Goal: Task Accomplishment & Management: Use online tool/utility

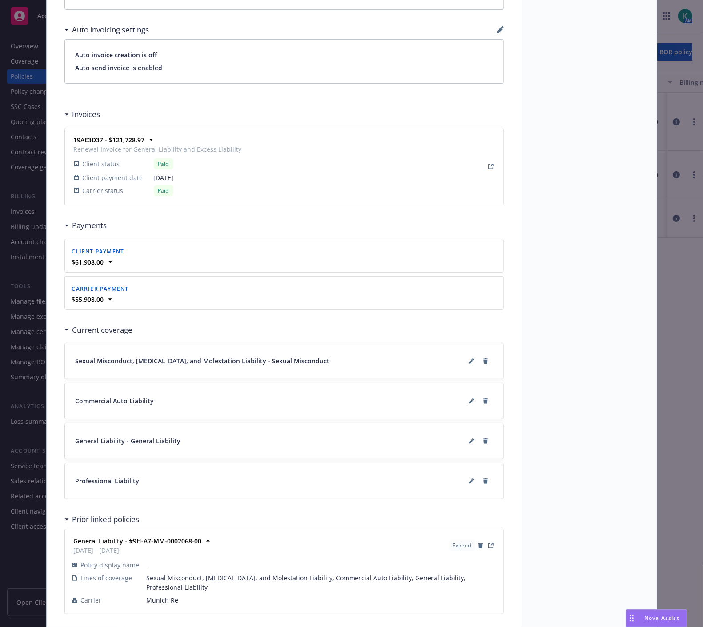
scroll to position [711, 0]
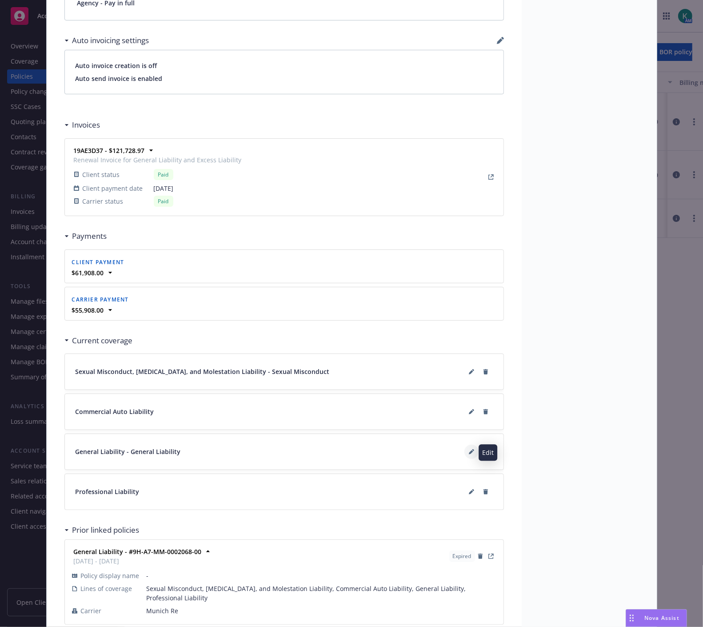
click at [469, 451] on icon at bounding box center [471, 451] width 5 height 5
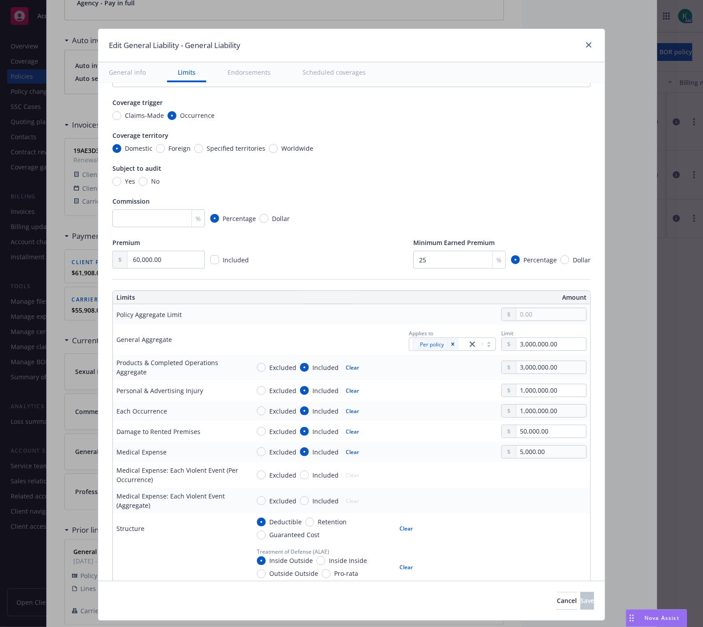
scroll to position [0, 0]
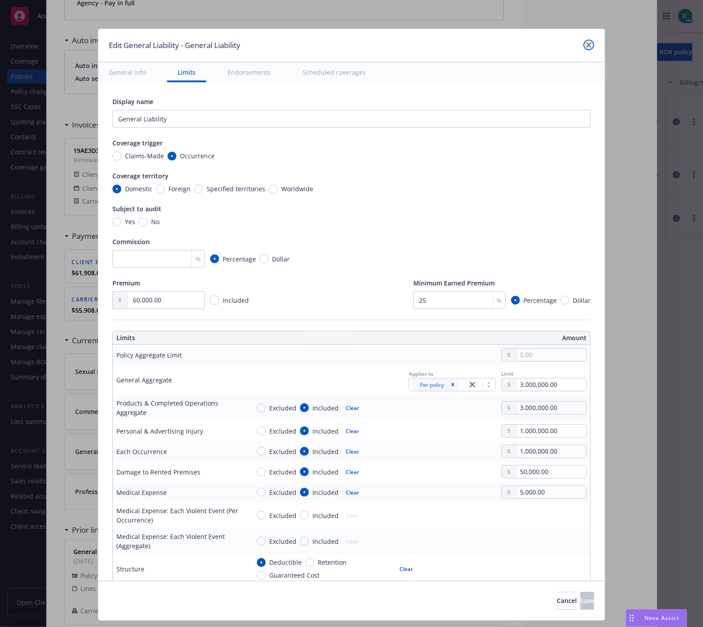
click at [589, 42] on link "close" at bounding box center [588, 45] width 11 height 11
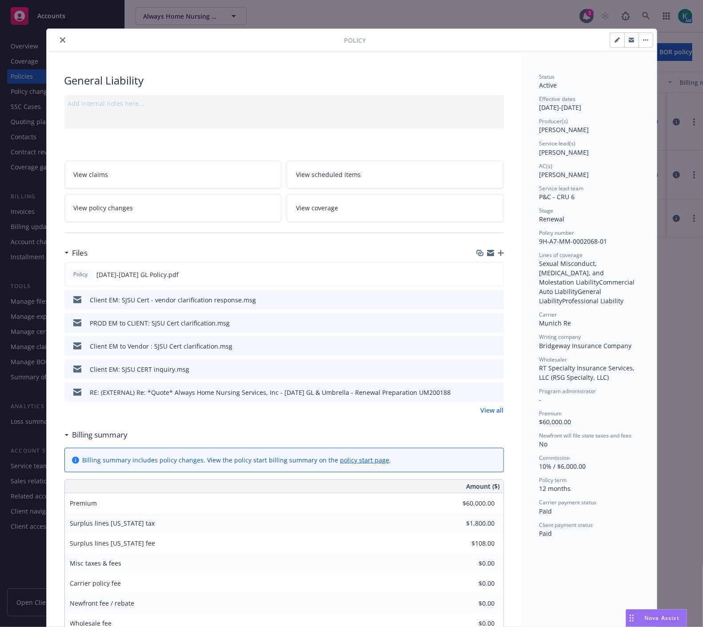
click at [481, 409] on link "View all" at bounding box center [492, 409] width 23 height 9
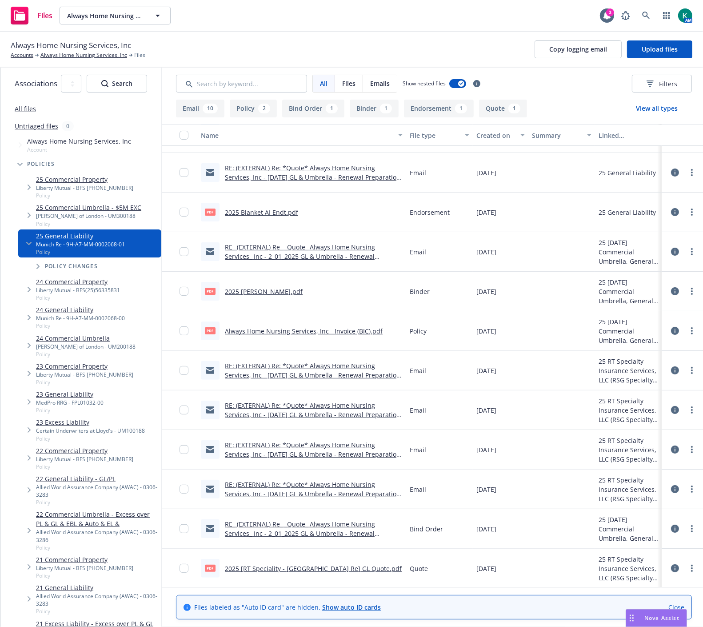
scroll to position [191, 0]
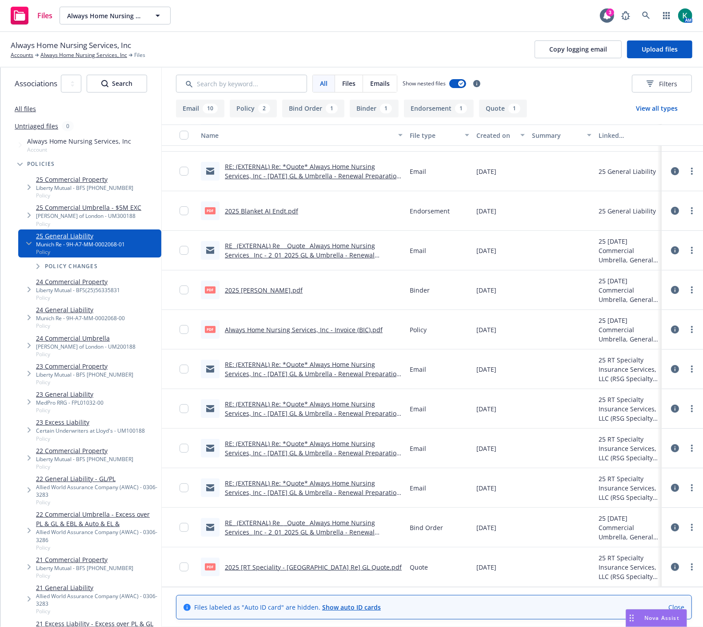
click at [339, 565] on link "2025 [RT Speciality - Munich Re] GL Quote.pdf" at bounding box center [313, 567] width 177 height 8
click at [24, 166] on span "Tree Example" at bounding box center [20, 164] width 14 height 14
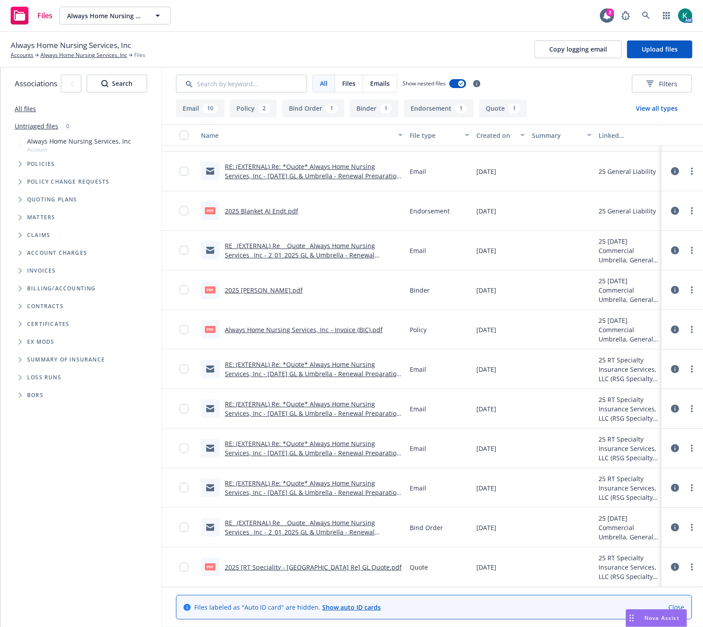
click at [24, 198] on span "Tree Example" at bounding box center [20, 199] width 14 height 14
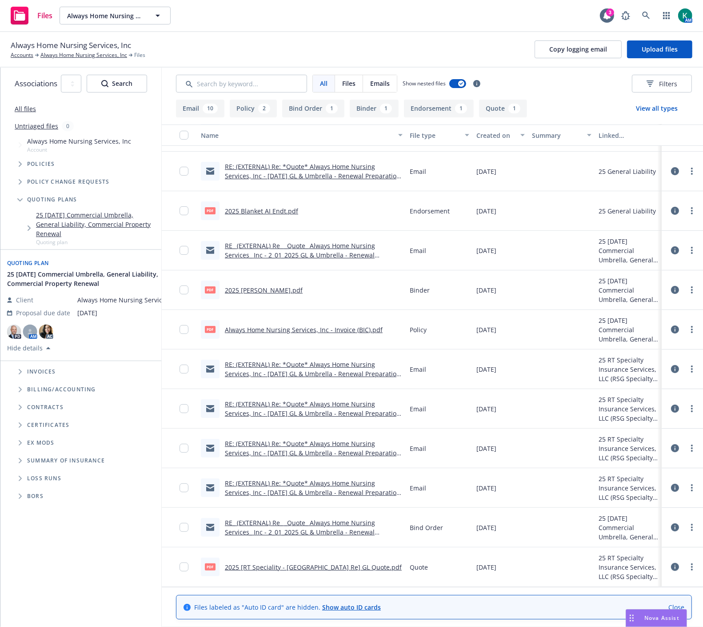
click at [60, 224] on link "25 02/01/25 Commercial Umbrella, General Liability, Commercial Property Renewal" at bounding box center [97, 224] width 122 height 28
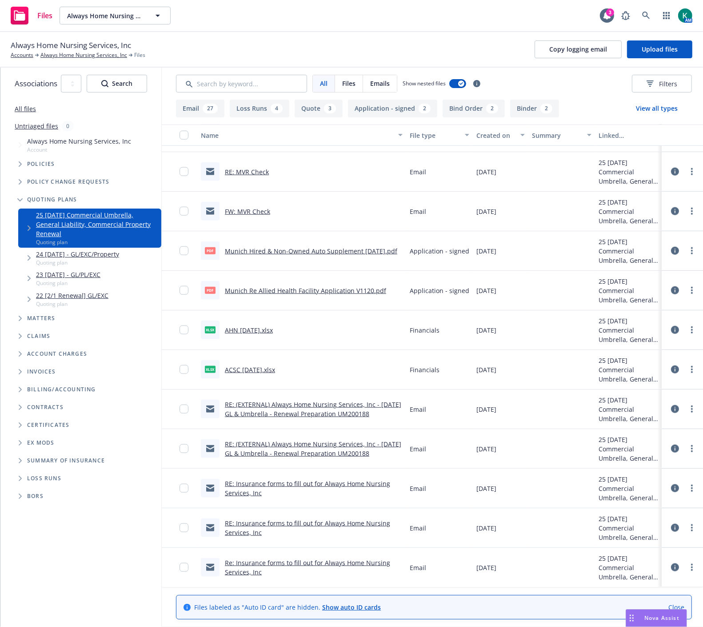
scroll to position [974, 0]
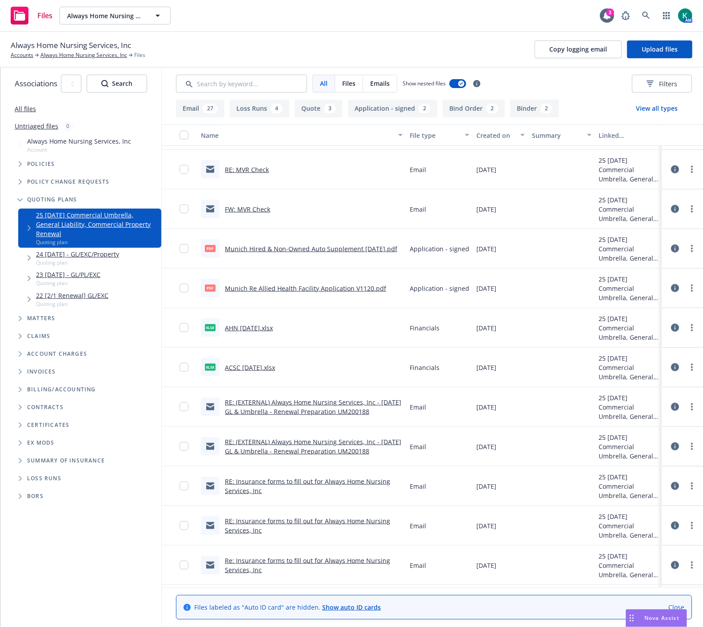
click at [303, 289] on link "Munich Re Allied Health Facility Application V1120.pdf" at bounding box center [305, 288] width 161 height 8
click at [357, 248] on link "Munich Hired & Non-Owned Auto Supplement 11.22.24.pdf" at bounding box center [311, 248] width 172 height 8
click at [18, 165] on span "Tree Example" at bounding box center [20, 164] width 14 height 14
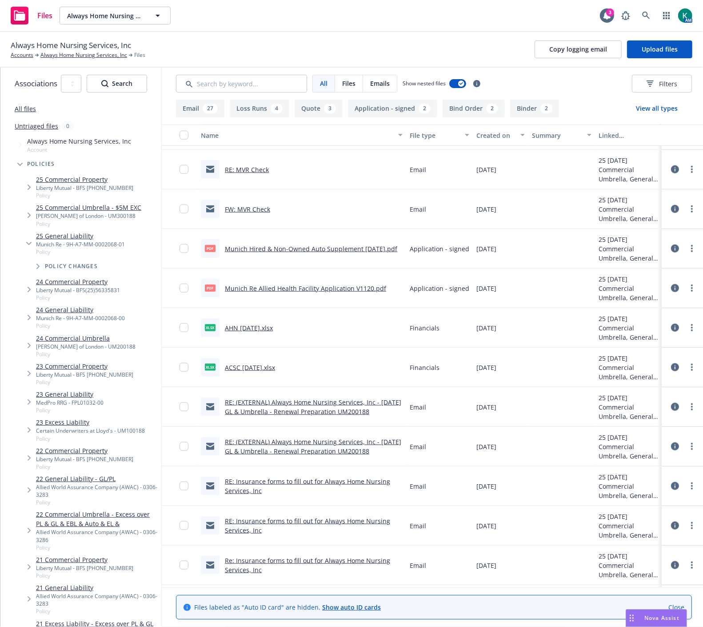
click at [41, 183] on link "25 Commercial Property" at bounding box center [84, 179] width 97 height 9
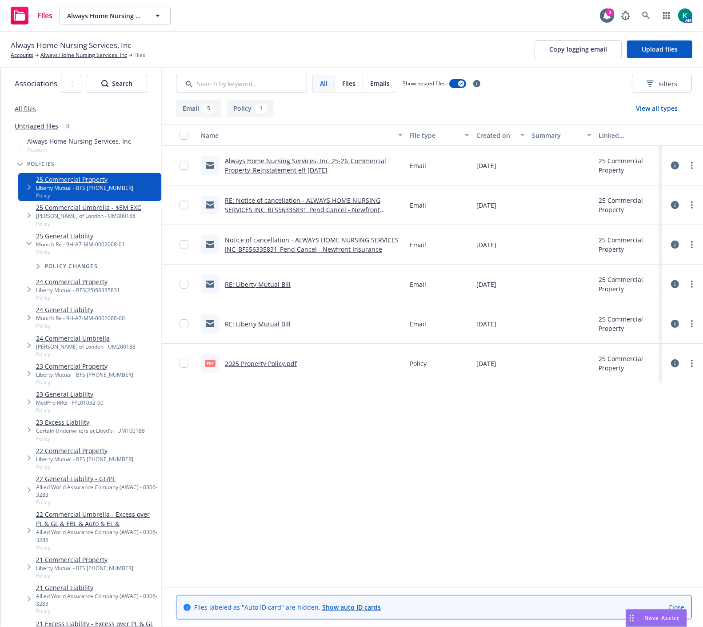
click at [263, 366] on link "2025 Property Policy.pdf" at bounding box center [261, 363] width 72 height 8
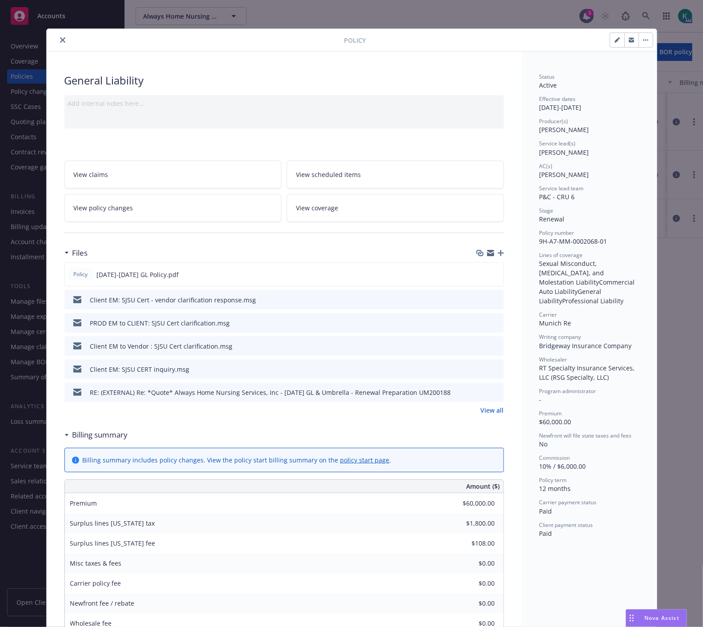
scroll to position [447, 0]
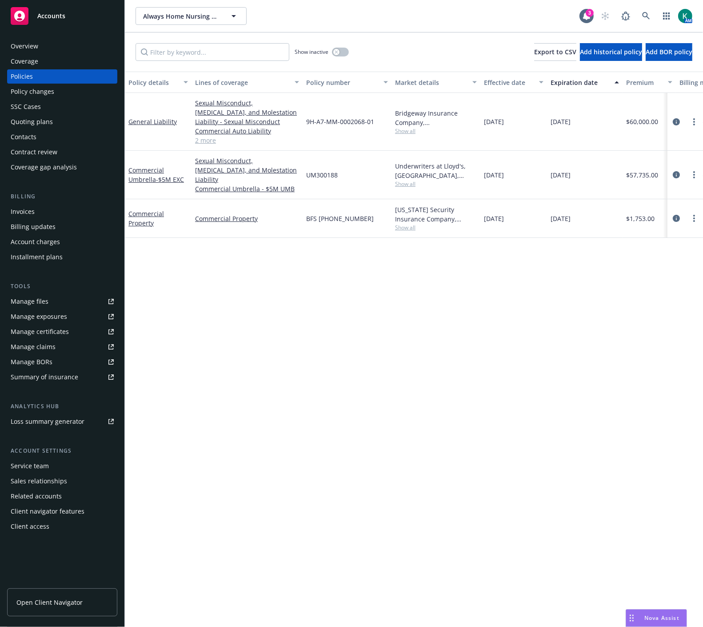
click at [100, 40] on div "Overview" at bounding box center [62, 46] width 103 height 14
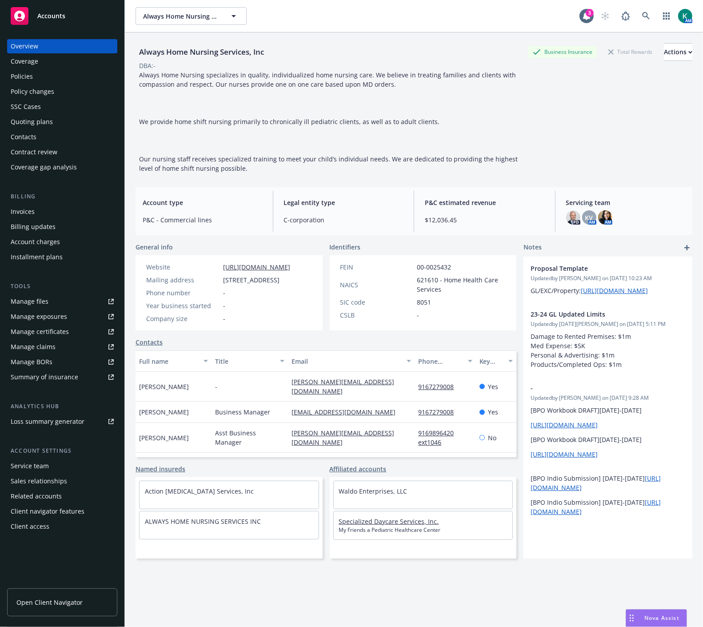
click at [373, 525] on link "Specialized Daycare Services, Inc." at bounding box center [389, 521] width 100 height 8
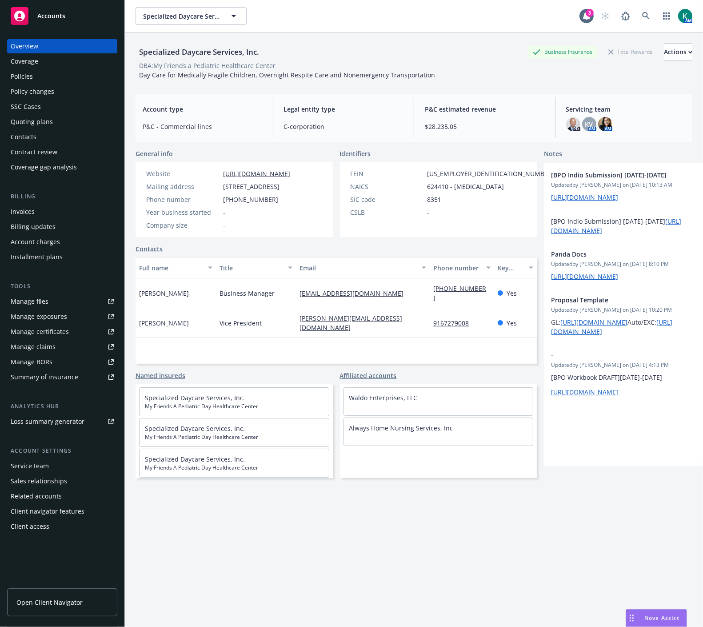
click at [51, 330] on div "Manage certificates" at bounding box center [40, 331] width 58 height 14
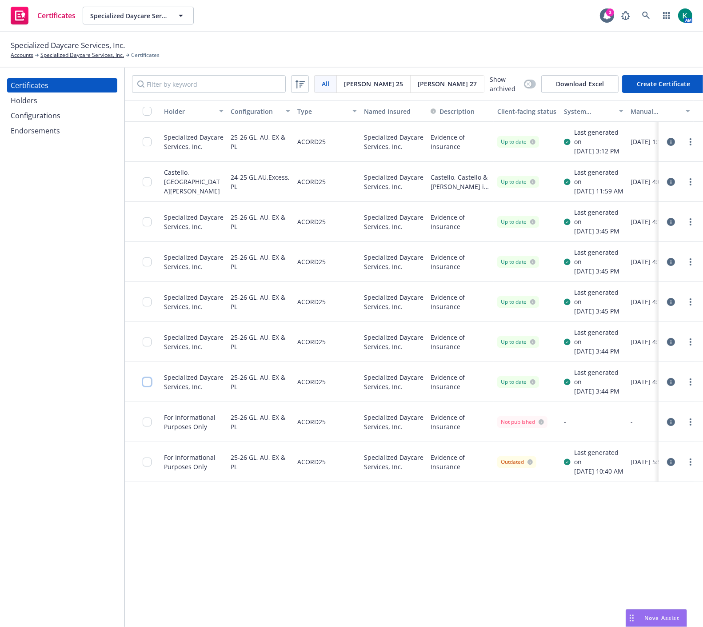
click at [146, 386] on input "checkbox" at bounding box center [147, 381] width 9 height 9
click at [149, 346] on input "checkbox" at bounding box center [147, 341] width 9 height 9
click at [145, 316] on div at bounding box center [150, 301] width 14 height 29
drag, startPoint x: 148, startPoint y: 289, endPoint x: 141, endPoint y: 272, distance: 18.0
click at [147, 266] on input "checkbox" at bounding box center [147, 261] width 9 height 9
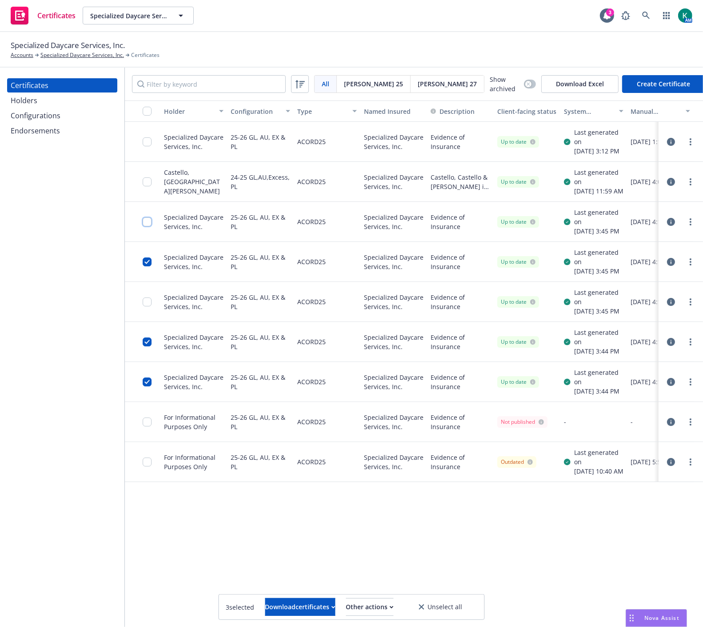
click at [146, 226] on input "checkbox" at bounding box center [147, 221] width 9 height 9
click at [148, 306] on input "checkbox" at bounding box center [147, 301] width 9 height 9
click at [143, 146] on input "checkbox" at bounding box center [147, 141] width 9 height 9
click at [145, 436] on div at bounding box center [150, 421] width 14 height 29
click at [150, 426] on input "checkbox" at bounding box center [147, 421] width 9 height 9
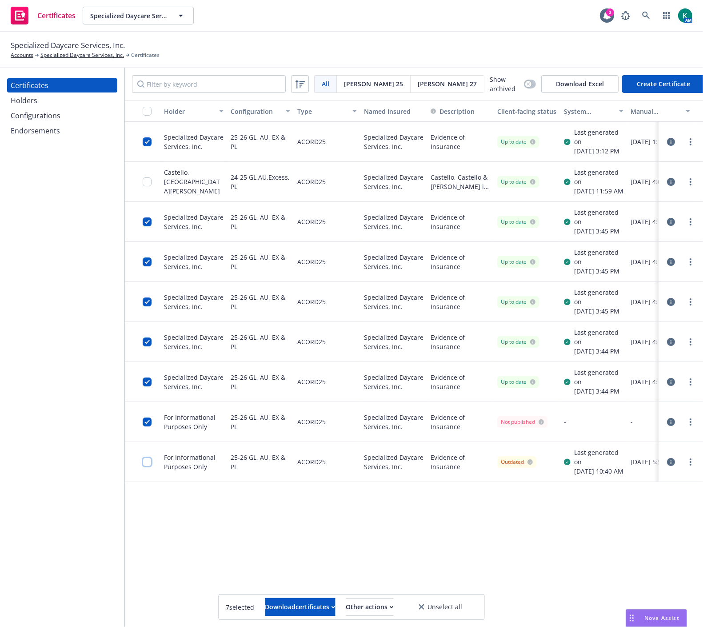
click at [149, 466] on input "checkbox" at bounding box center [147, 461] width 9 height 9
click at [274, 603] on div "Download certificates" at bounding box center [300, 606] width 70 height 17
click at [304, 589] on link "Download uneditable files" at bounding box center [255, 585] width 106 height 18
click at [415, 4] on div "Certificates Specialized Daycare Services, Inc. Specialized Daycare Services, I…" at bounding box center [351, 16] width 703 height 32
drag, startPoint x: 58, startPoint y: 241, endPoint x: 46, endPoint y: 193, distance: 49.5
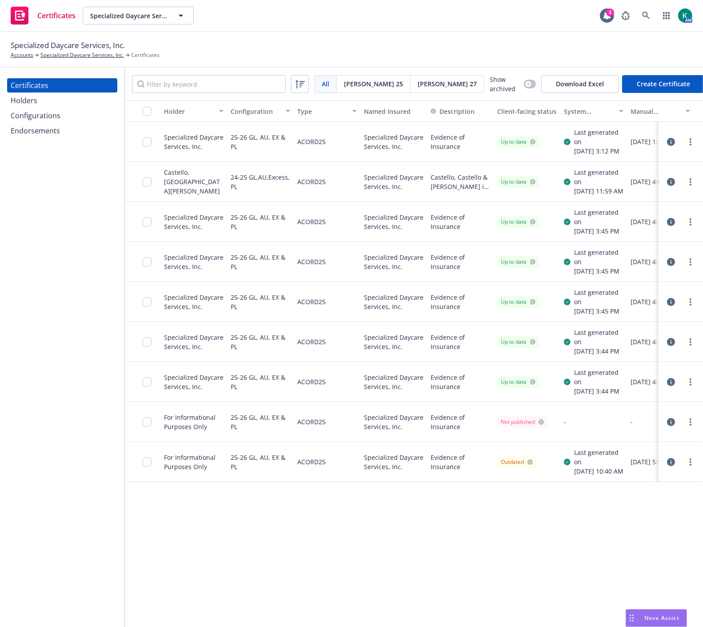
click at [55, 237] on div "Certificates Holders Configurations Endorsements" at bounding box center [62, 347] width 124 height 559
click at [56, 56] on link "Specialized Daycare Services, Inc." at bounding box center [82, 55] width 84 height 8
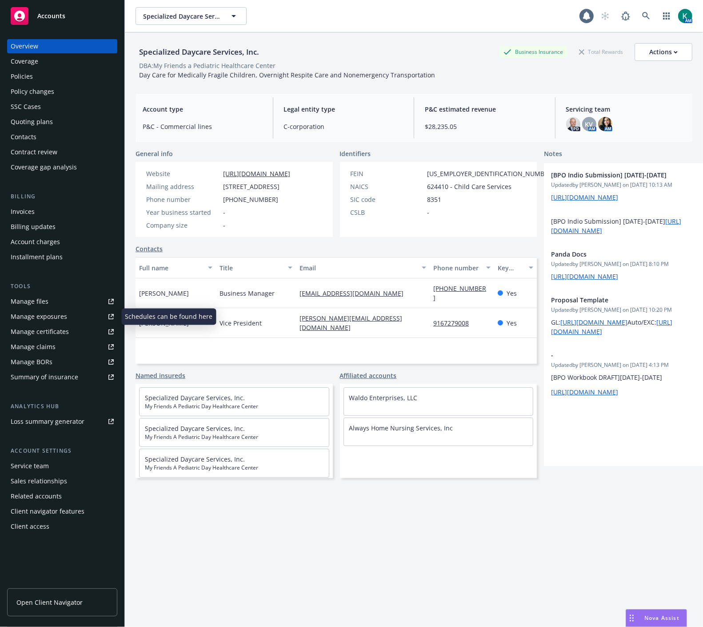
click at [44, 314] on div "Manage exposures" at bounding box center [39, 316] width 56 height 14
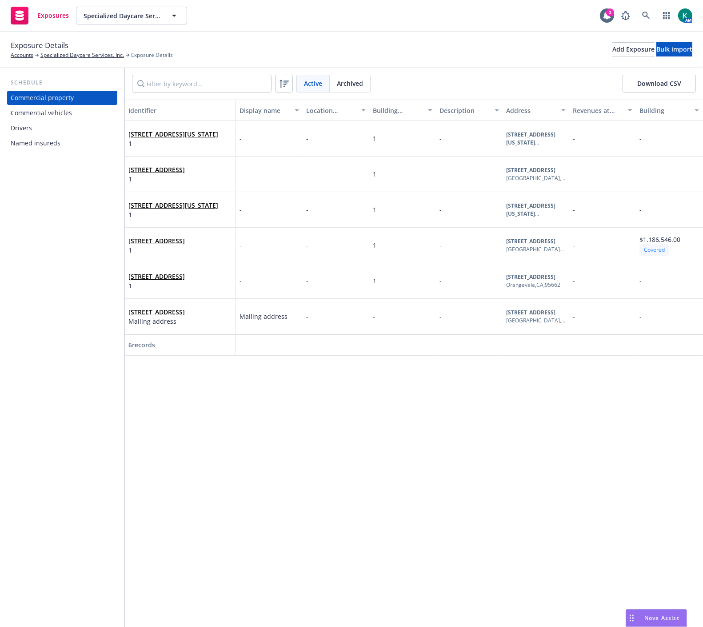
drag, startPoint x: 299, startPoint y: 505, endPoint x: 292, endPoint y: 387, distance: 118.4
click at [299, 505] on div "Identifier Display name Location number Building number Description Address Rev…" at bounding box center [414, 363] width 578 height 527
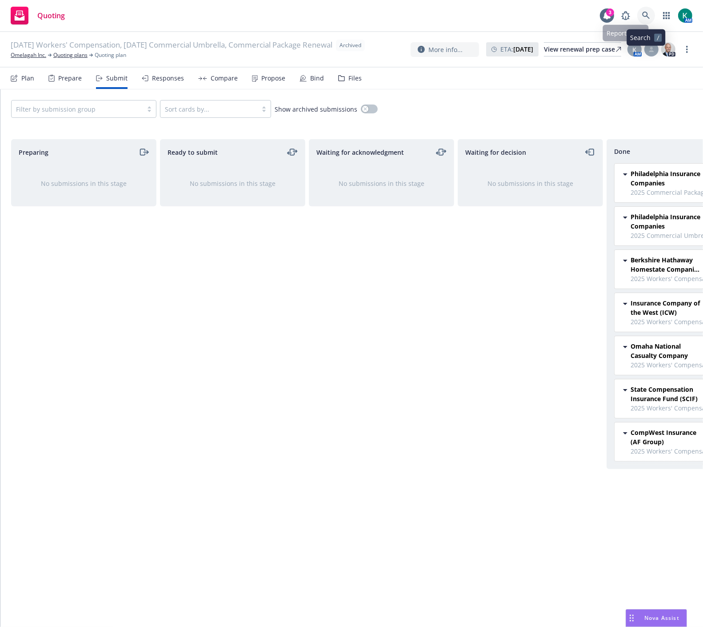
click at [642, 12] on icon at bounding box center [646, 16] width 8 height 8
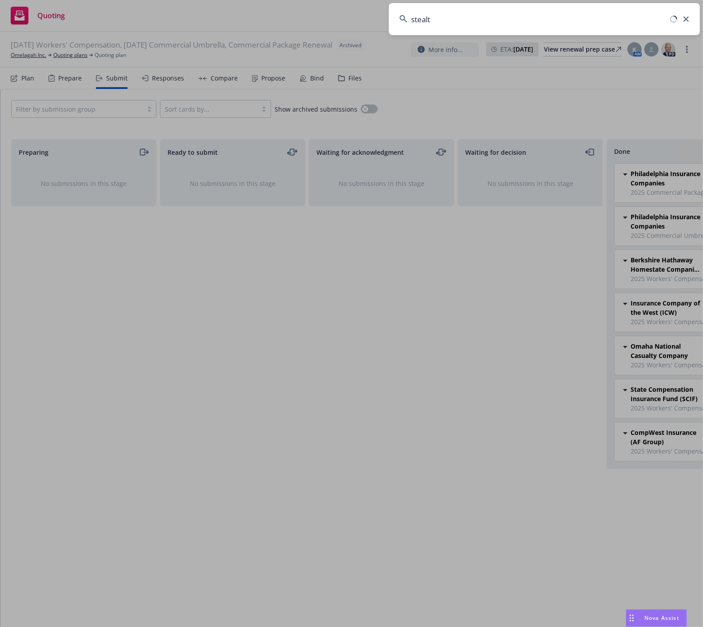
type input "stealth"
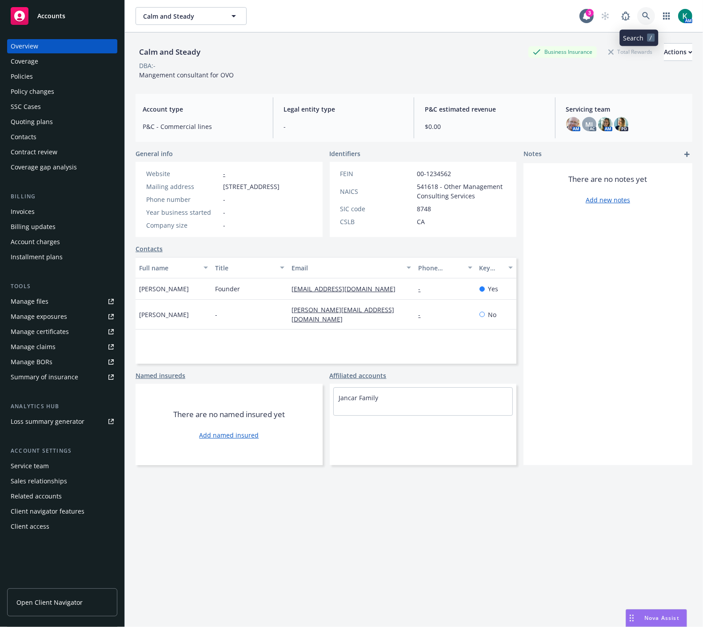
click at [642, 16] on icon at bounding box center [646, 16] width 8 height 8
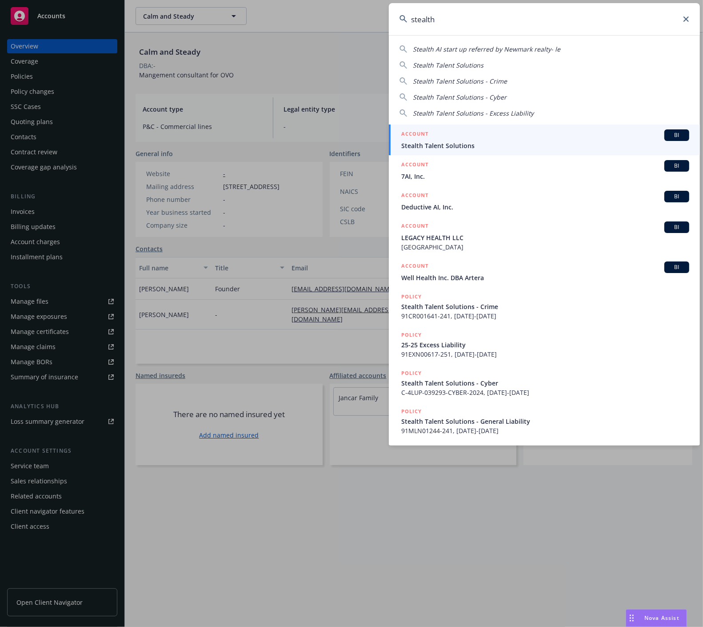
type input "stealth"
drag, startPoint x: 593, startPoint y: 141, endPoint x: 507, endPoint y: 179, distance: 94.1
click at [593, 141] on span "Stealth Talent Solutions" at bounding box center [545, 145] width 288 height 9
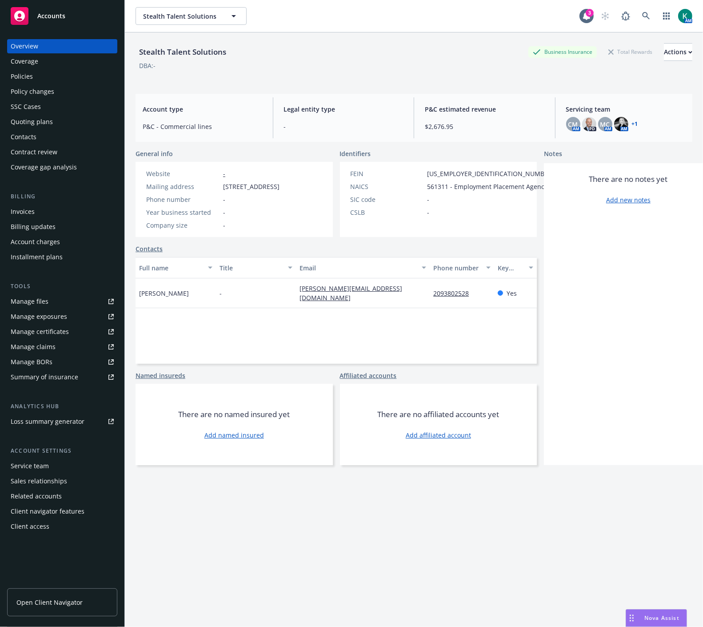
click at [41, 77] on div "Policies" at bounding box center [62, 76] width 103 height 14
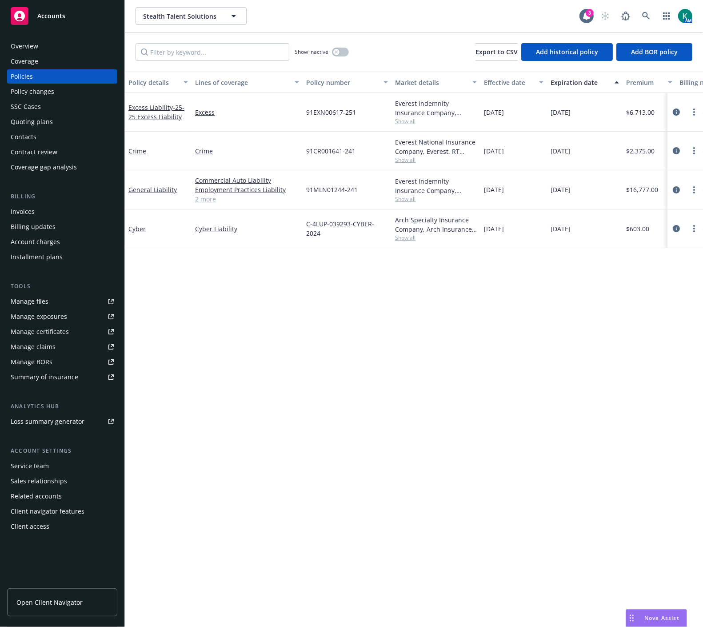
click at [365, 352] on div "Policy details Lines of coverage Policy number Market details Effective date Ex…" at bounding box center [414, 349] width 578 height 555
click at [46, 330] on div "Manage certificates" at bounding box center [40, 331] width 58 height 14
click at [60, 296] on link "Manage files" at bounding box center [62, 301] width 110 height 14
click at [60, 116] on div "Quoting plans" at bounding box center [62, 122] width 103 height 14
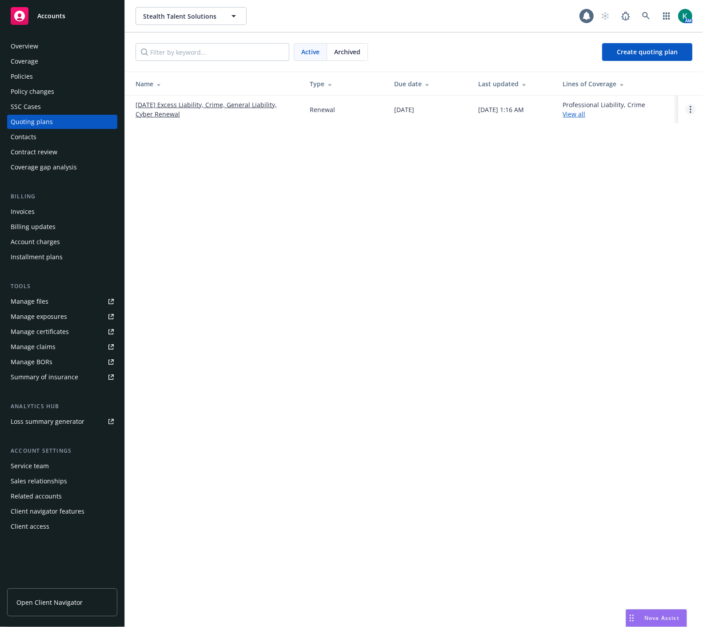
click at [690, 109] on icon "Open options" at bounding box center [691, 109] width 2 height 7
drag, startPoint x: 661, startPoint y: 53, endPoint x: 698, endPoint y: 82, distance: 46.8
click at [661, 52] on link "Copy logging email" at bounding box center [645, 49] width 78 height 18
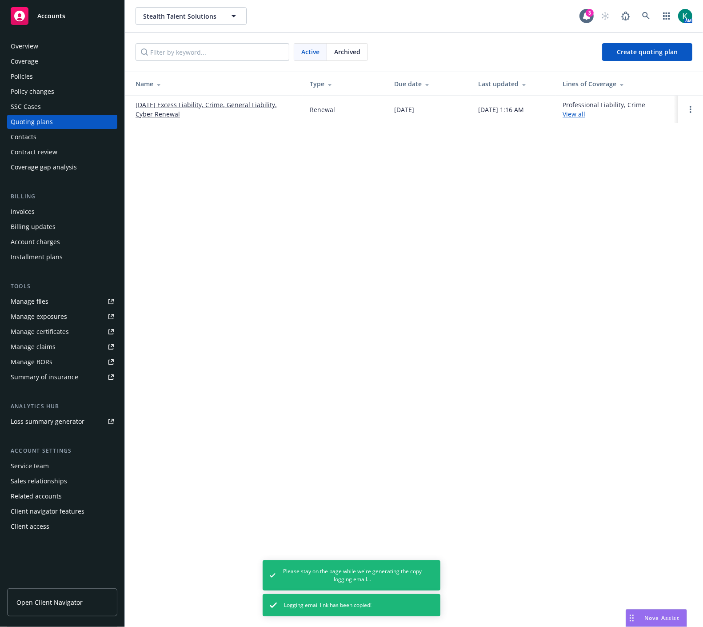
click at [551, 260] on div "Stealth Talent Solutions Stealth Talent Solutions 3 AM Active Archived Create q…" at bounding box center [414, 313] width 578 height 627
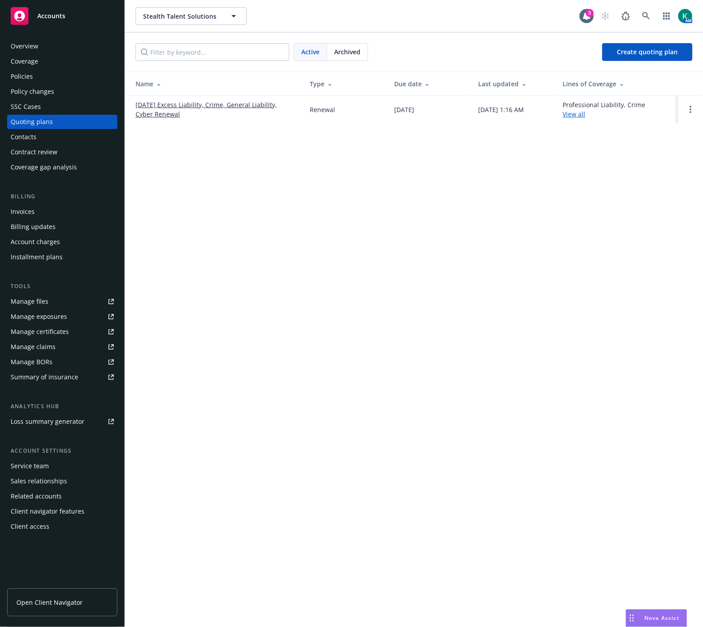
click at [46, 75] on div "Policies" at bounding box center [62, 76] width 103 height 14
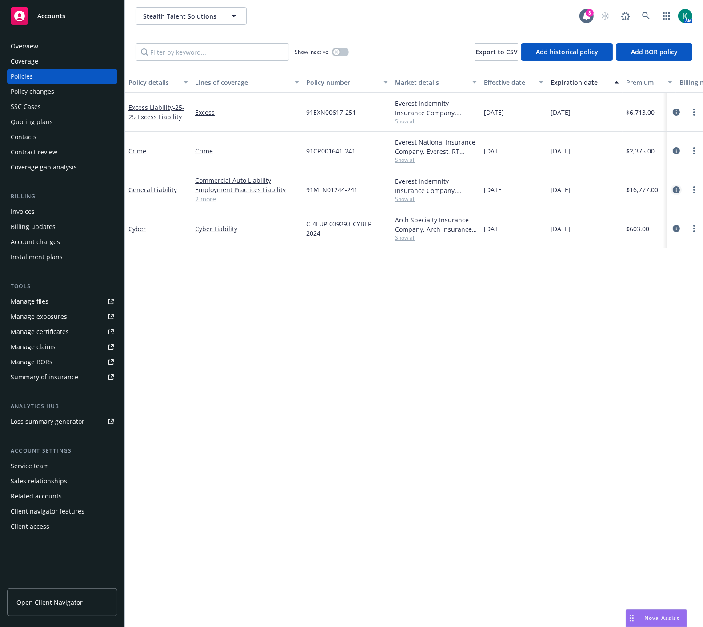
click at [676, 190] on icon "circleInformation" at bounding box center [676, 189] width 7 height 7
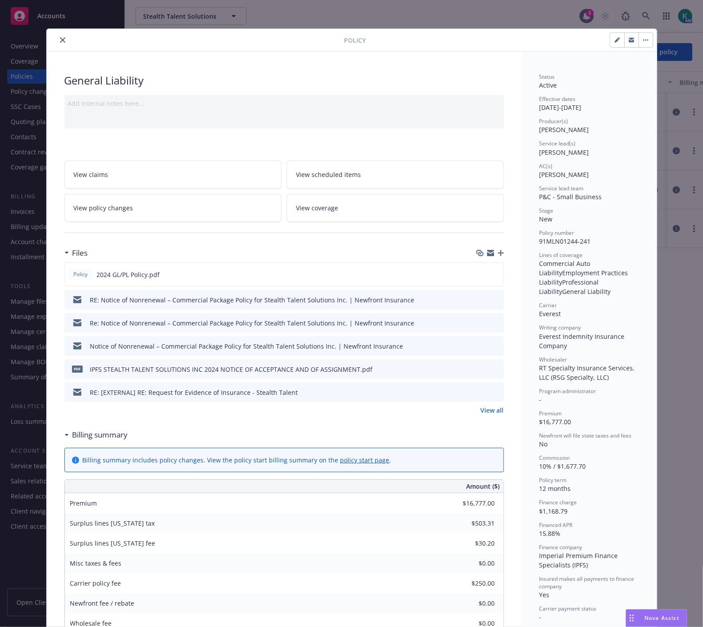
click at [60, 39] on icon "close" at bounding box center [62, 39] width 5 height 5
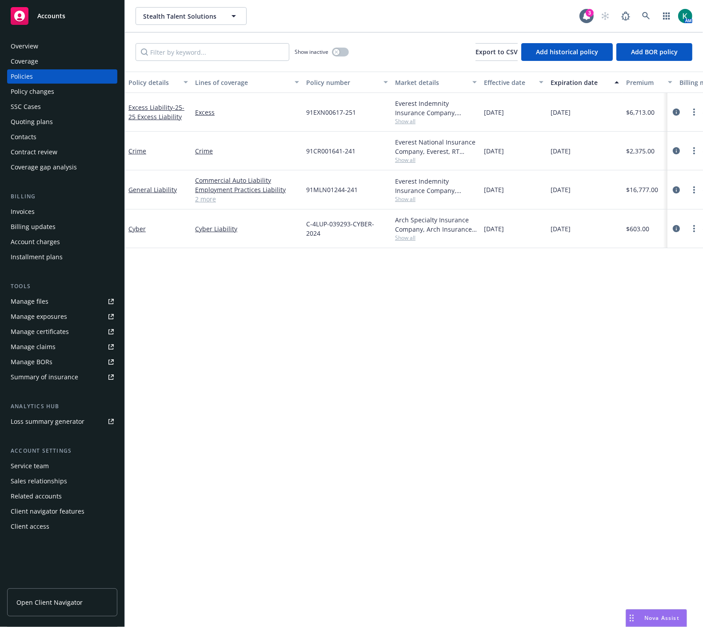
click at [384, 349] on div "Policy details Lines of coverage Policy number Market details Effective date Ex…" at bounding box center [414, 349] width 578 height 555
click at [55, 117] on div "Quoting plans" at bounding box center [62, 122] width 103 height 14
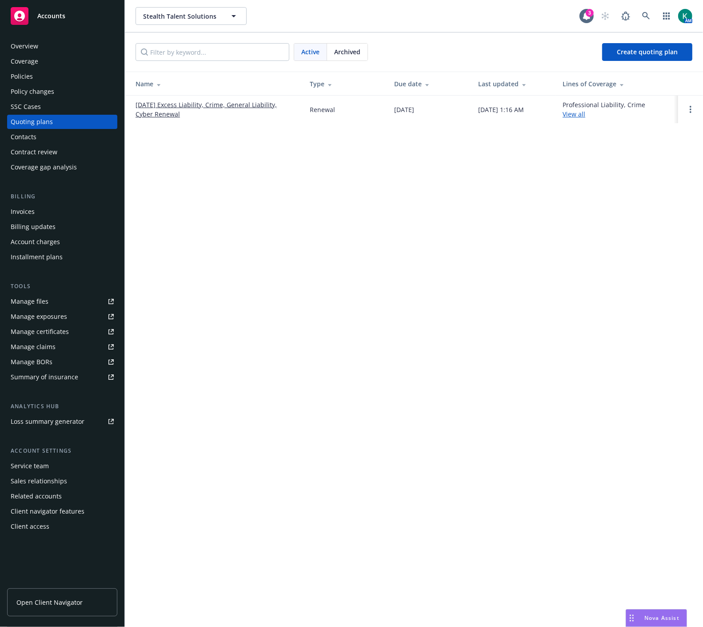
click at [256, 102] on link "[DATE] Excess Liability, Crime, General Liability, Cyber Renewal" at bounding box center [216, 109] width 160 height 19
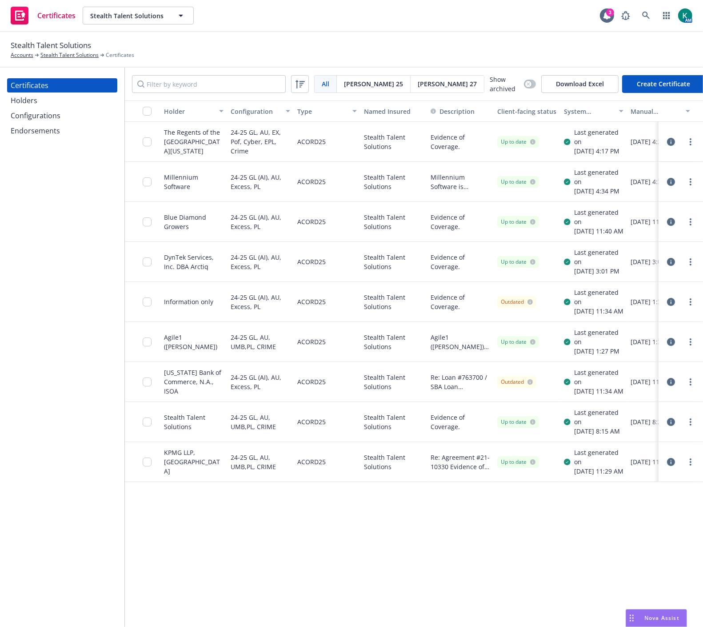
click at [460, 43] on div "Stealth Talent Solutions Accounts Stealth Talent Solutions Certificates" at bounding box center [352, 50] width 682 height 20
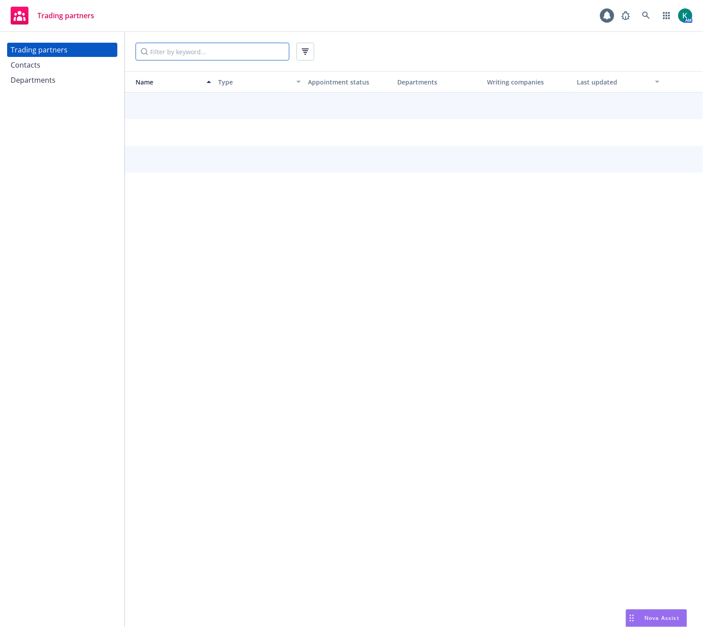
click at [179, 49] on input "Filter by keyword..." at bounding box center [213, 52] width 154 height 18
type input "markel"
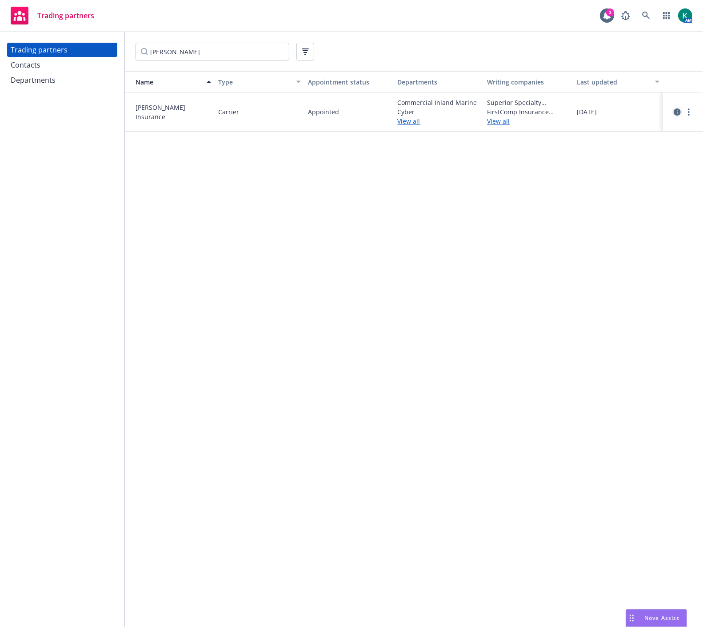
click at [676, 112] on icon "circleInformation" at bounding box center [677, 111] width 7 height 7
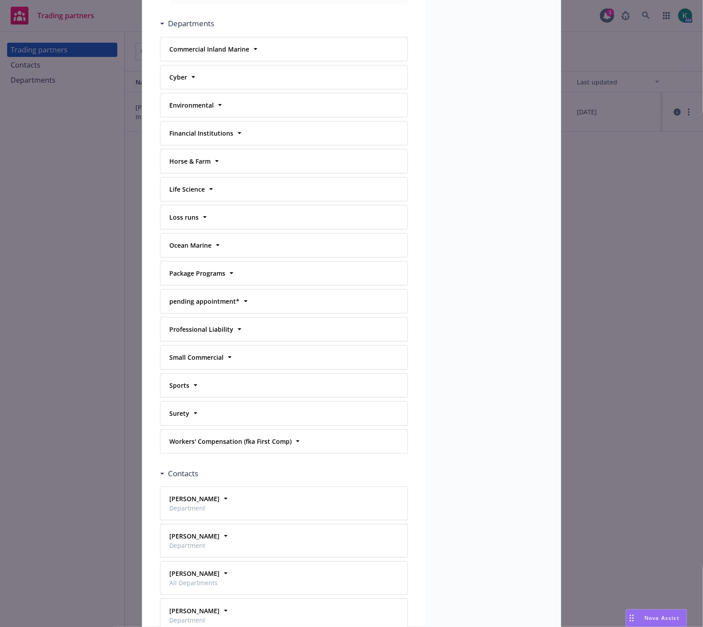
scroll to position [395, 0]
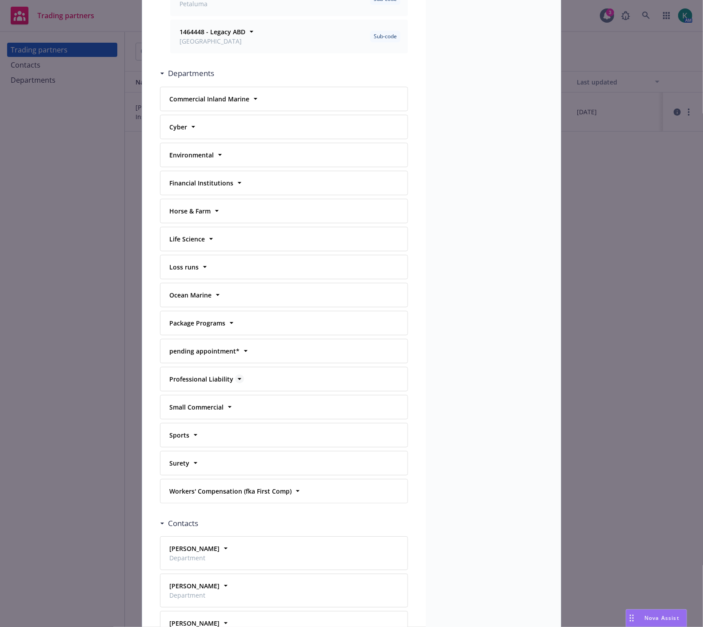
click at [235, 378] on icon at bounding box center [239, 378] width 9 height 9
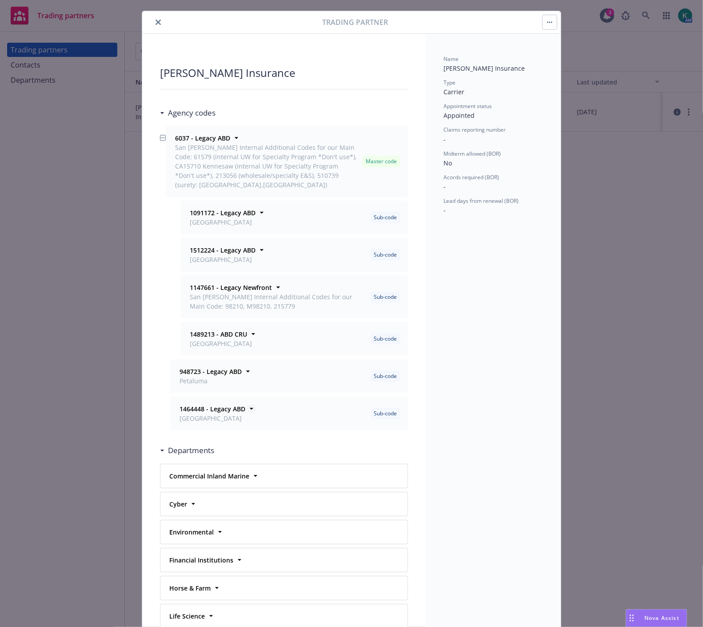
scroll to position [0, 0]
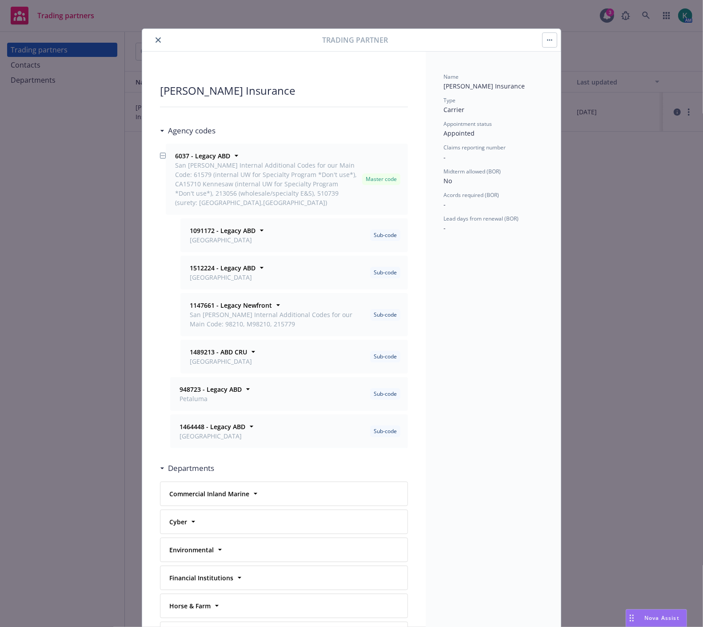
click at [543, 42] on button "button" at bounding box center [550, 40] width 14 height 14
click at [547, 57] on link "View contacts" at bounding box center [580, 65] width 83 height 18
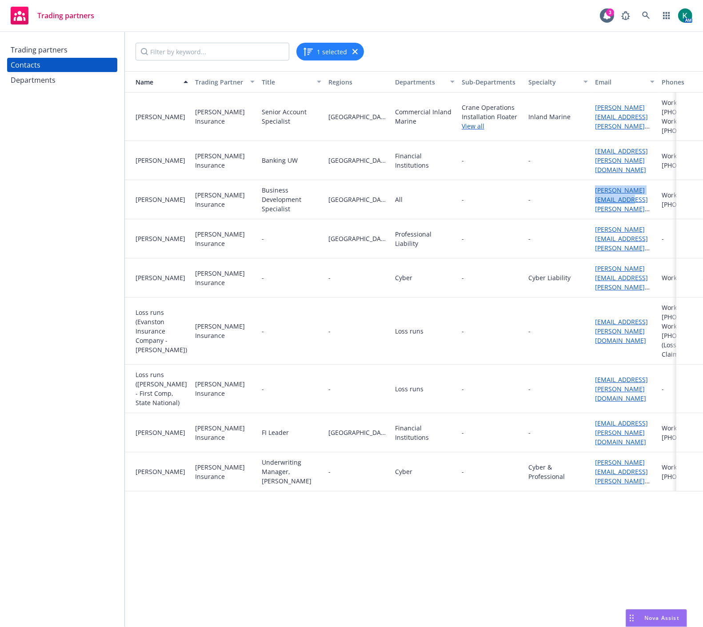
drag, startPoint x: 602, startPoint y: 192, endPoint x: 615, endPoint y: 192, distance: 13.3
click at [615, 192] on div "Jason Pollock Markel Insurance Business Development Specialist Northern Califor…" at bounding box center [438, 199] width 627 height 39
copy div "jason.pollock@markel.com"
click at [79, 53] on div "Trading partners" at bounding box center [62, 50] width 103 height 14
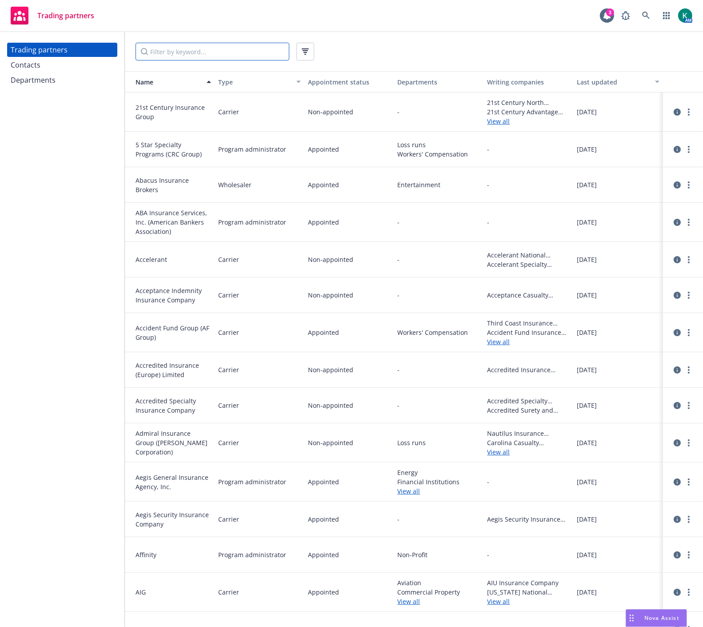
click at [165, 50] on input "Filter by keyword..." at bounding box center [213, 52] width 154 height 18
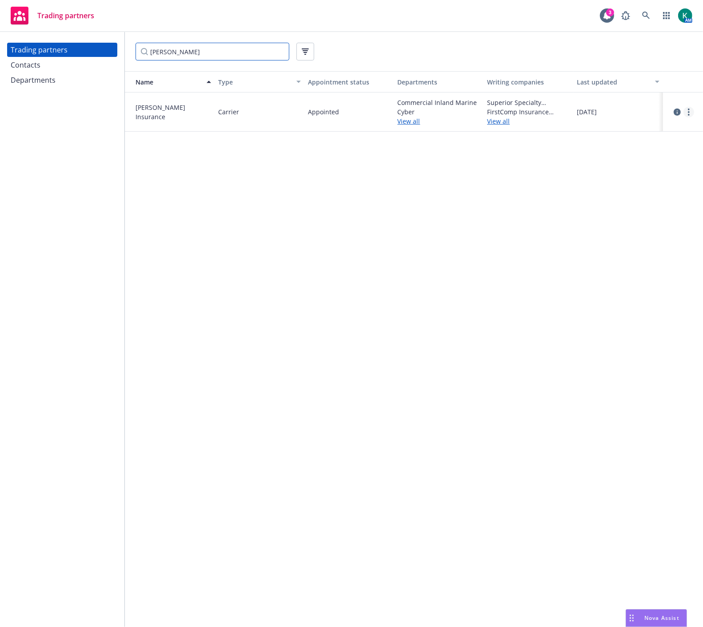
type input "markel"
click at [686, 110] on link "more" at bounding box center [688, 112] width 11 height 11
click at [675, 111] on icon "circleInformation" at bounding box center [677, 111] width 7 height 7
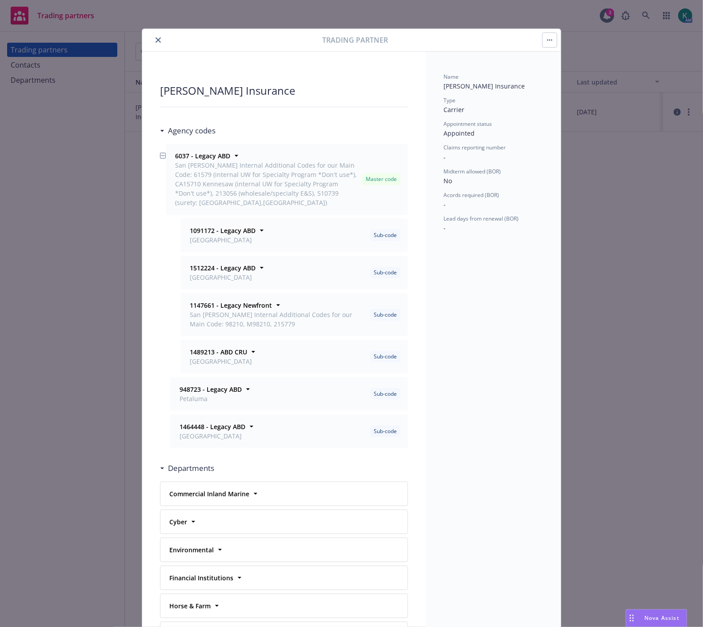
scroll to position [27, 0]
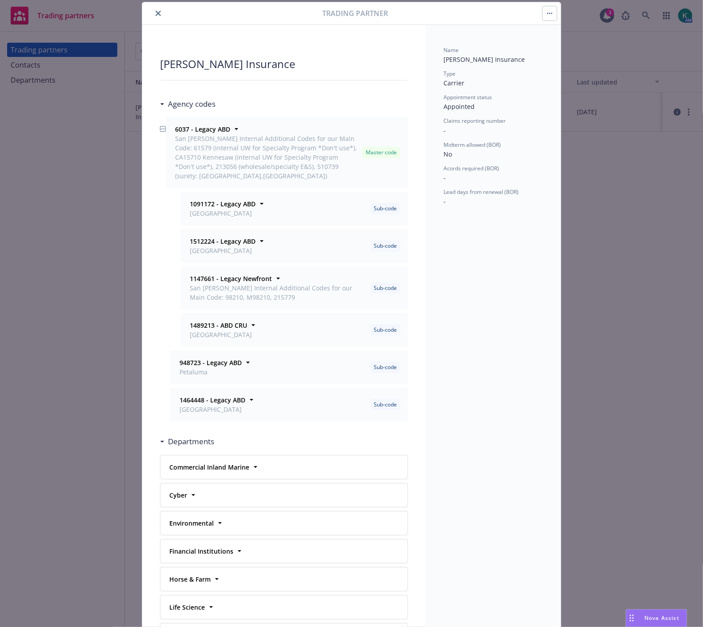
click at [155, 8] on button "close" at bounding box center [158, 13] width 11 height 11
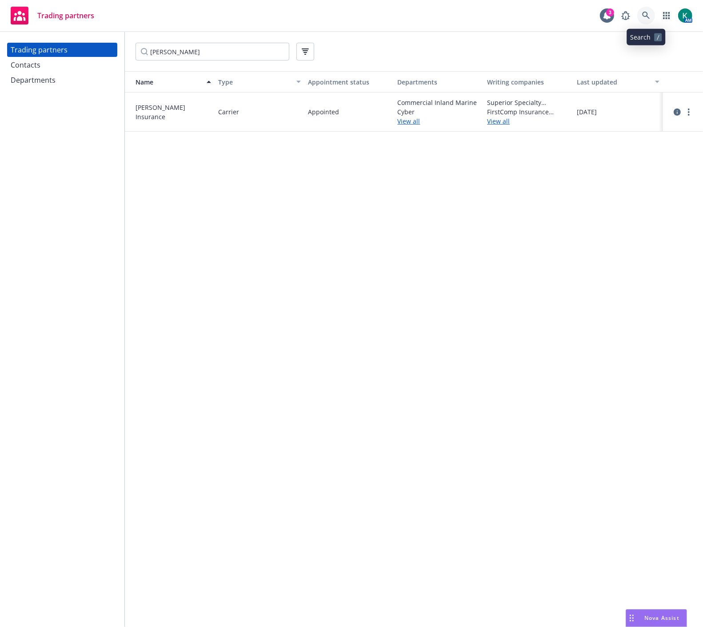
click at [642, 19] on icon at bounding box center [646, 16] width 8 height 8
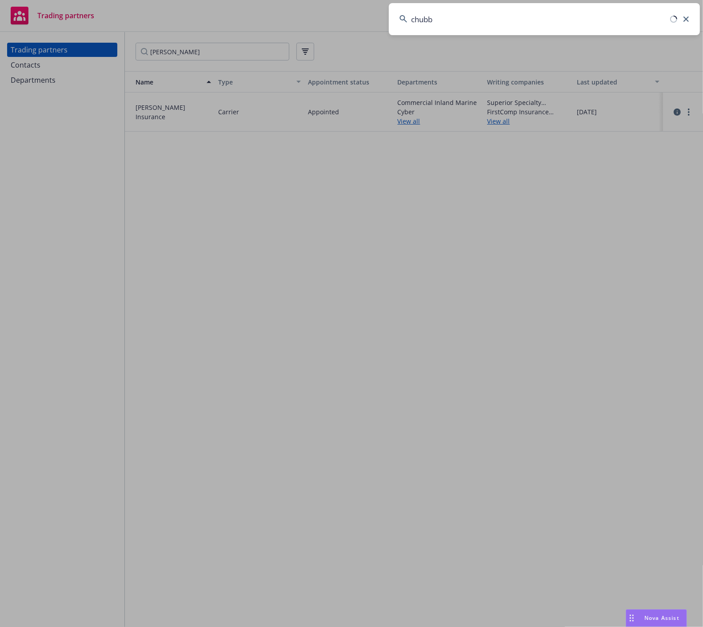
type input "chubb"
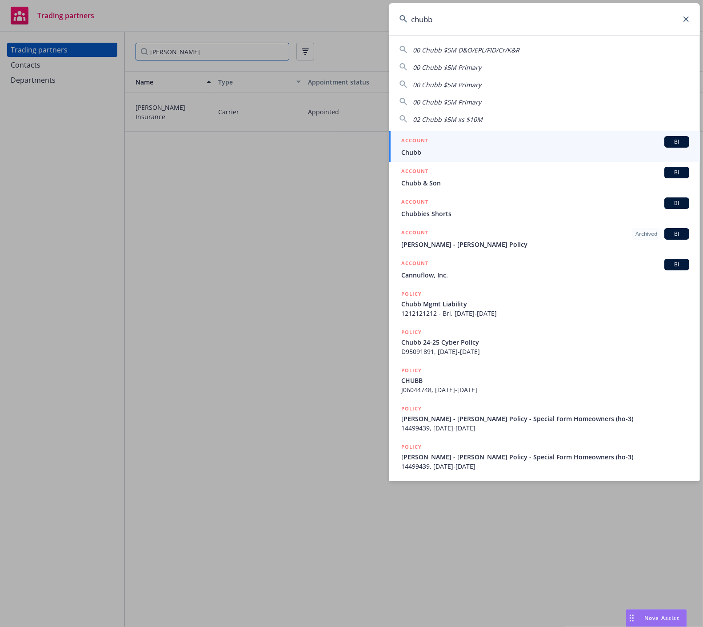
drag, startPoint x: 219, startPoint y: 46, endPoint x: 212, endPoint y: 50, distance: 7.6
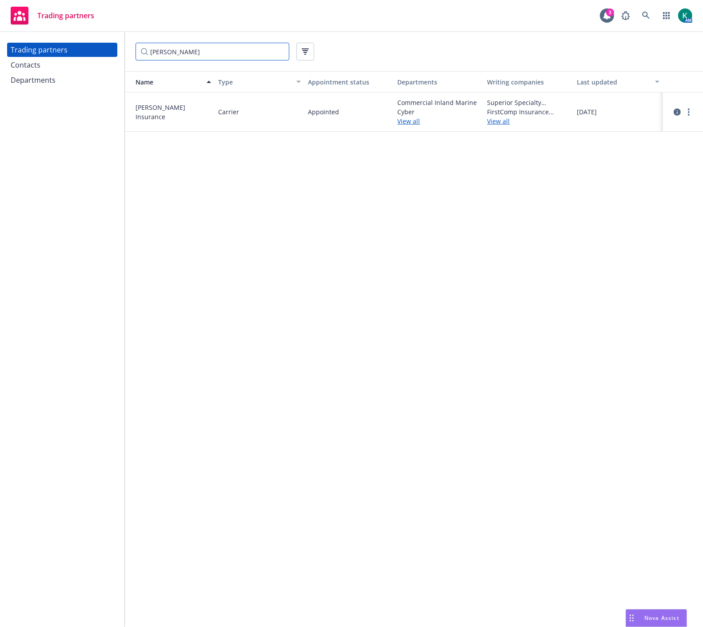
click at [170, 52] on input "markel" at bounding box center [213, 52] width 154 height 18
type input "chubb"
click at [676, 109] on icon "circleInformation" at bounding box center [677, 111] width 7 height 7
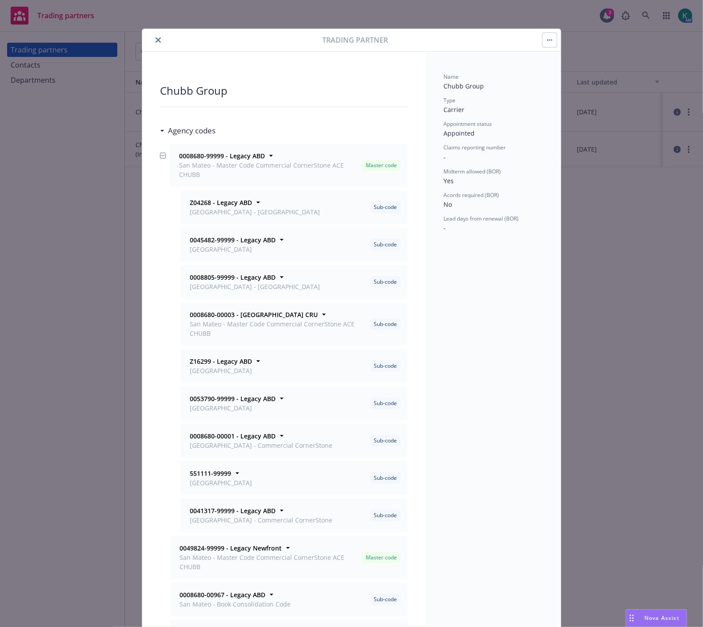
click at [155, 36] on button "close" at bounding box center [158, 40] width 11 height 11
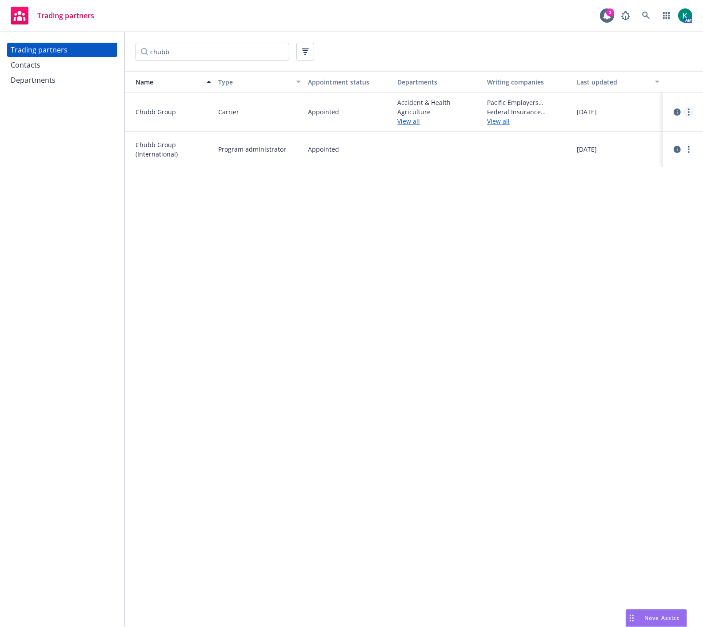
click at [685, 114] on link "more" at bounding box center [688, 112] width 11 height 11
click at [630, 125] on link "View contacts" at bounding box center [644, 130] width 99 height 18
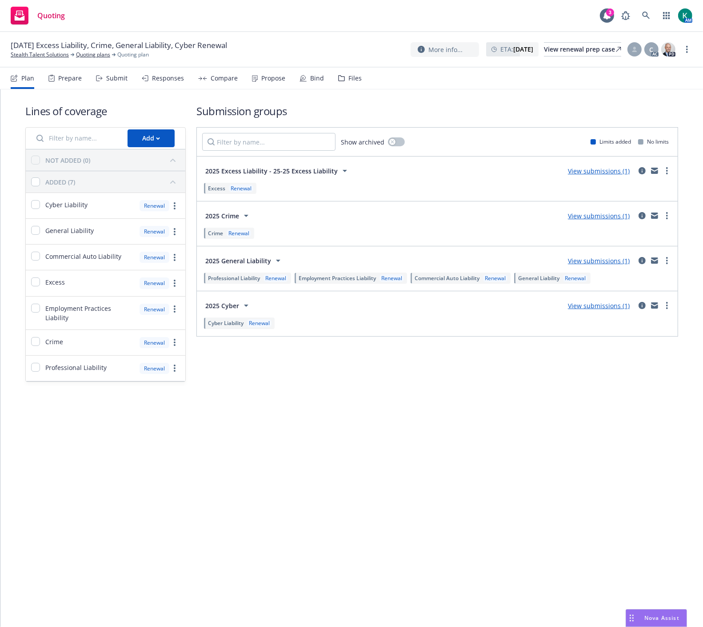
click at [116, 80] on div "Submit" at bounding box center [116, 78] width 21 height 7
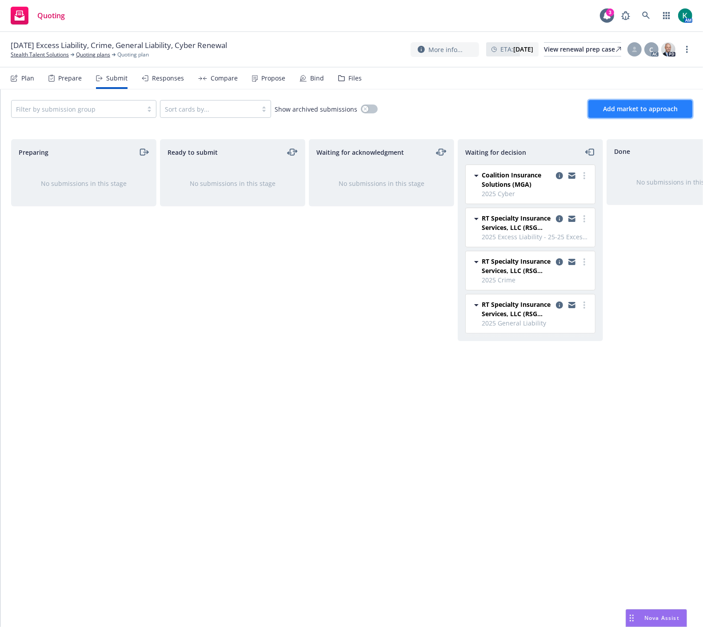
click at [671, 112] on span "Add market to approach" at bounding box center [640, 108] width 75 height 8
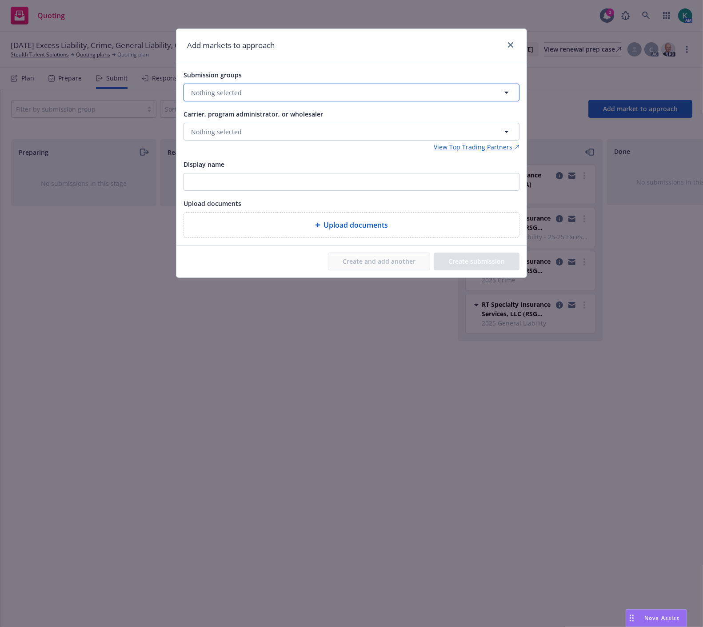
click at [262, 96] on button "Nothing selected" at bounding box center [352, 93] width 336 height 18
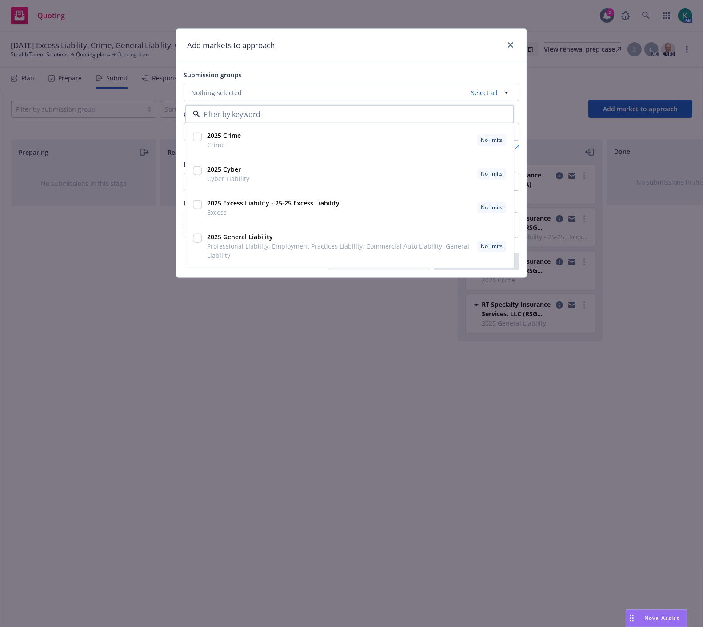
click at [200, 139] on input "checkbox" at bounding box center [197, 136] width 9 height 9
checkbox input "true"
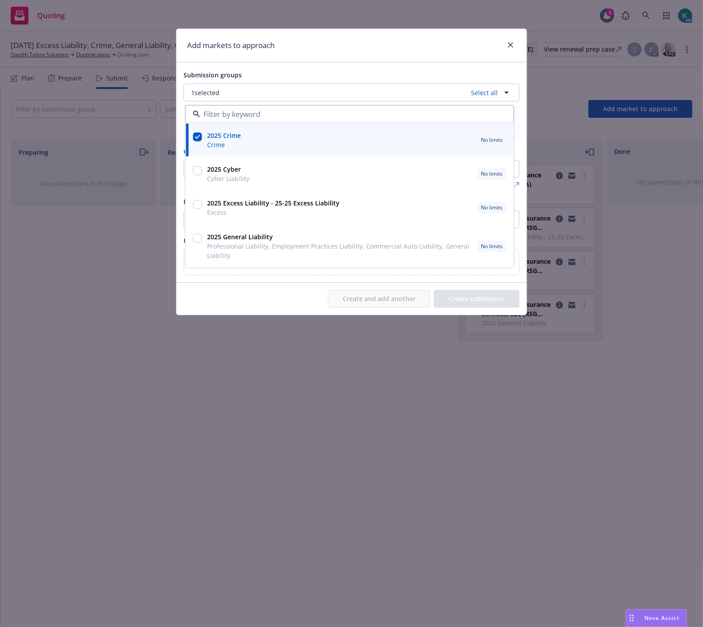
click at [198, 207] on input "checkbox" at bounding box center [197, 204] width 9 height 9
checkbox input "true"
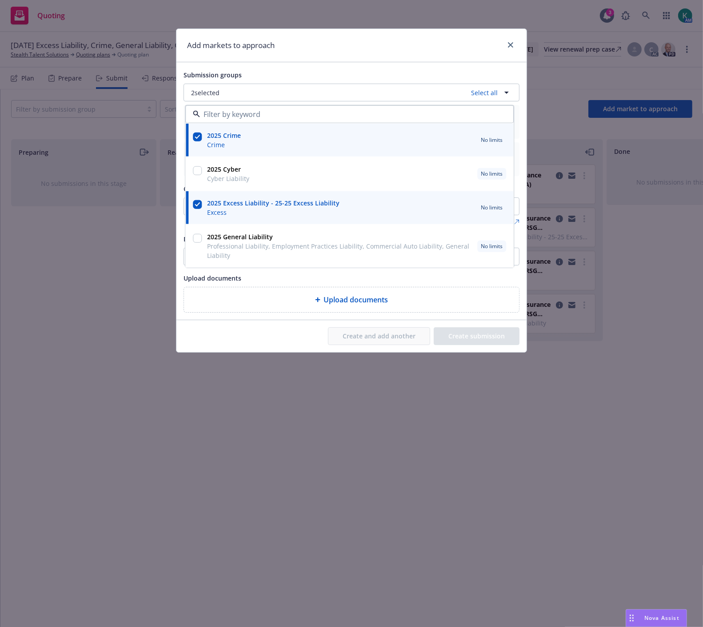
click at [197, 234] on input "checkbox" at bounding box center [197, 238] width 9 height 9
checkbox input "true"
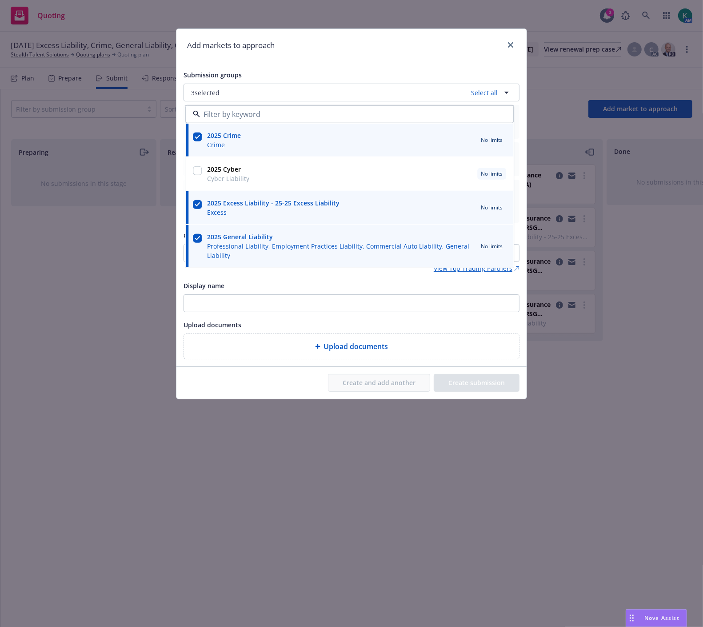
click at [312, 287] on div "Display name" at bounding box center [352, 285] width 336 height 11
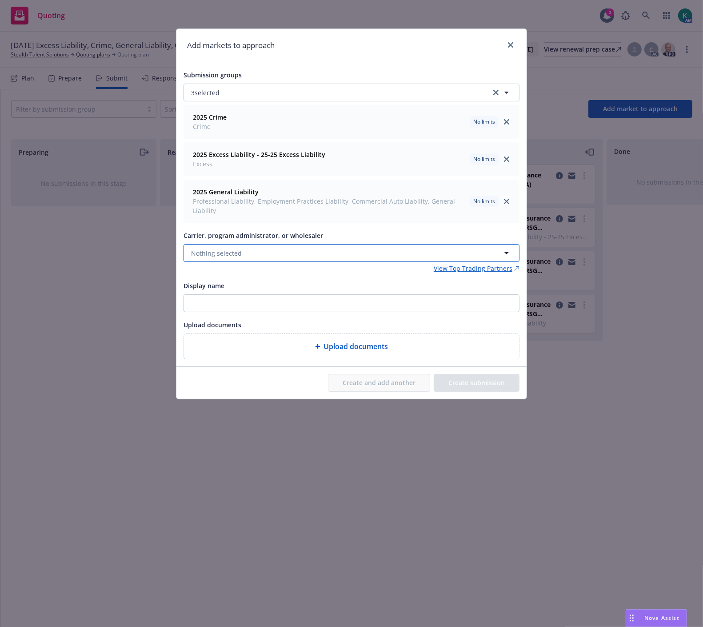
click at [298, 251] on button "Nothing selected" at bounding box center [352, 253] width 336 height 18
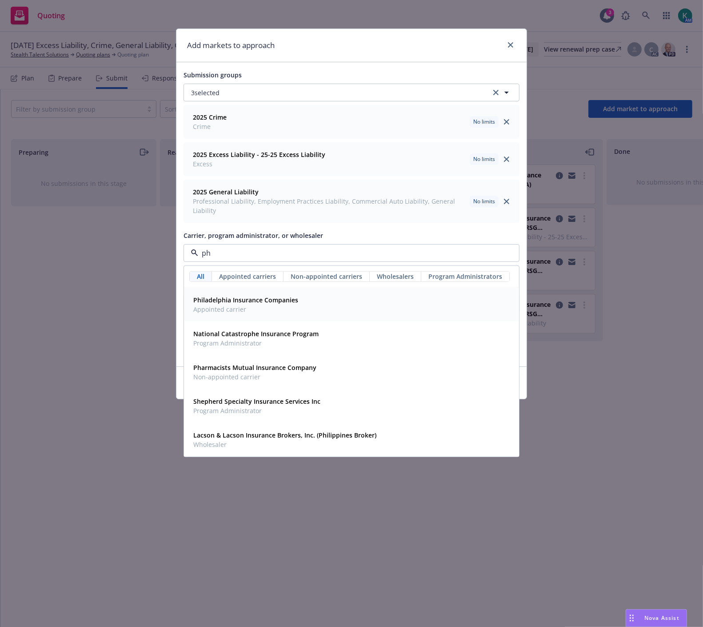
click at [271, 295] on div "Philadelphia Insurance Companies Appointed carrier" at bounding box center [245, 304] width 110 height 22
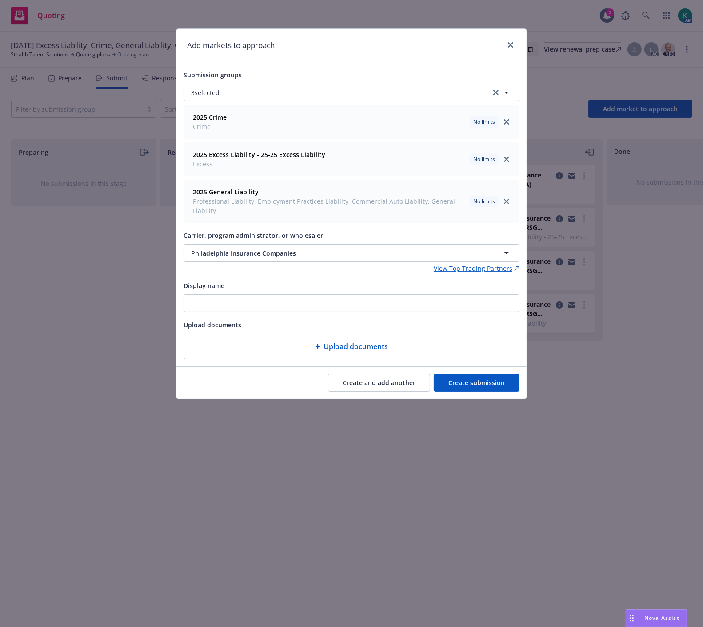
drag, startPoint x: 347, startPoint y: 381, endPoint x: 307, endPoint y: 328, distance: 65.8
click at [346, 379] on button "Create and add another" at bounding box center [379, 383] width 102 height 18
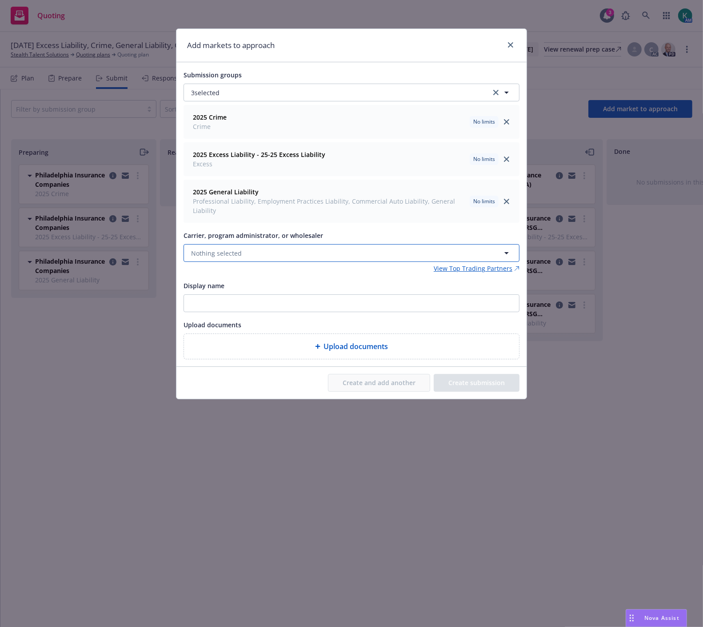
click at [243, 255] on button "Nothing selected" at bounding box center [352, 253] width 336 height 18
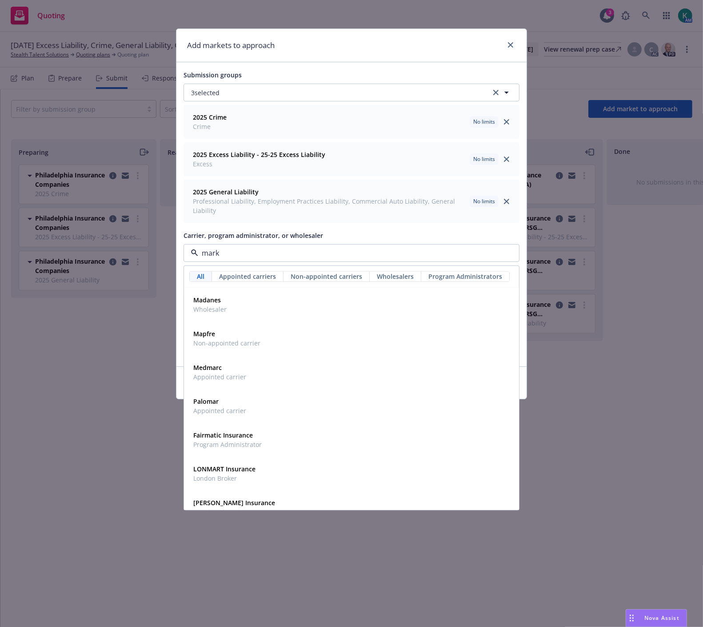
type input "marke"
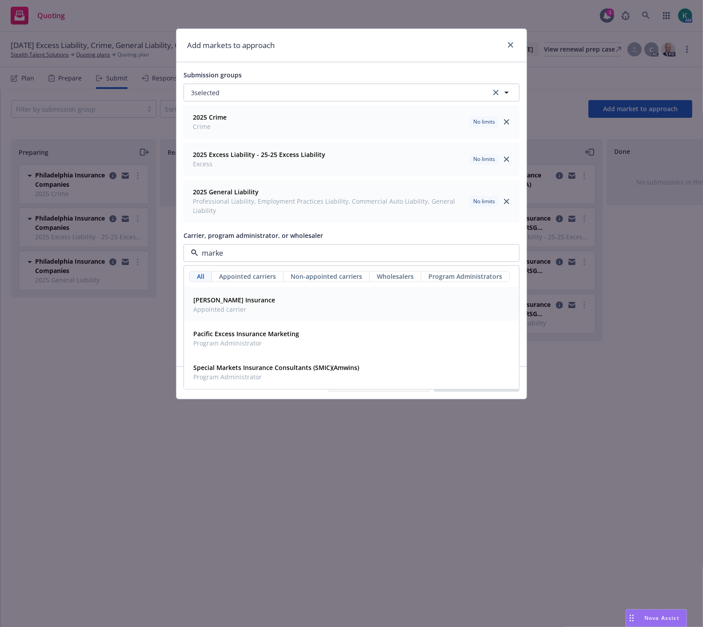
click at [247, 306] on div "[PERSON_NAME] Insurance Appointed carrier" at bounding box center [233, 304] width 87 height 22
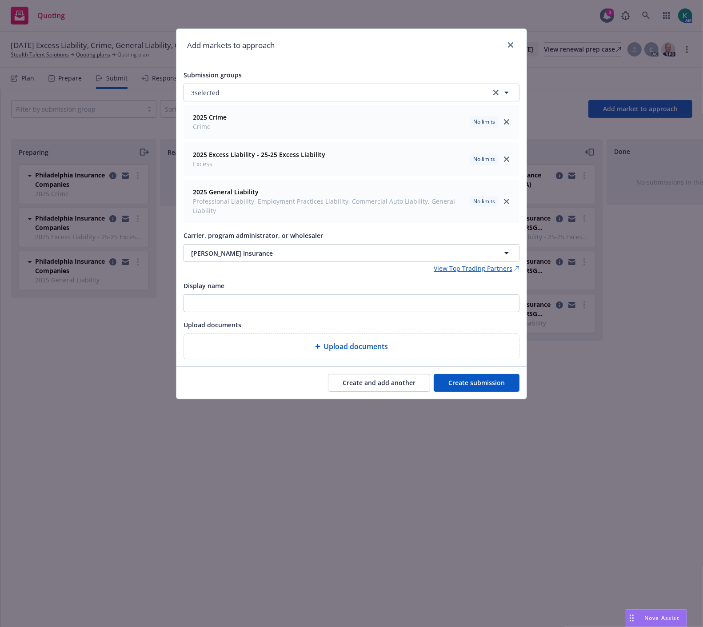
click at [388, 382] on button "Create and add another" at bounding box center [379, 383] width 102 height 18
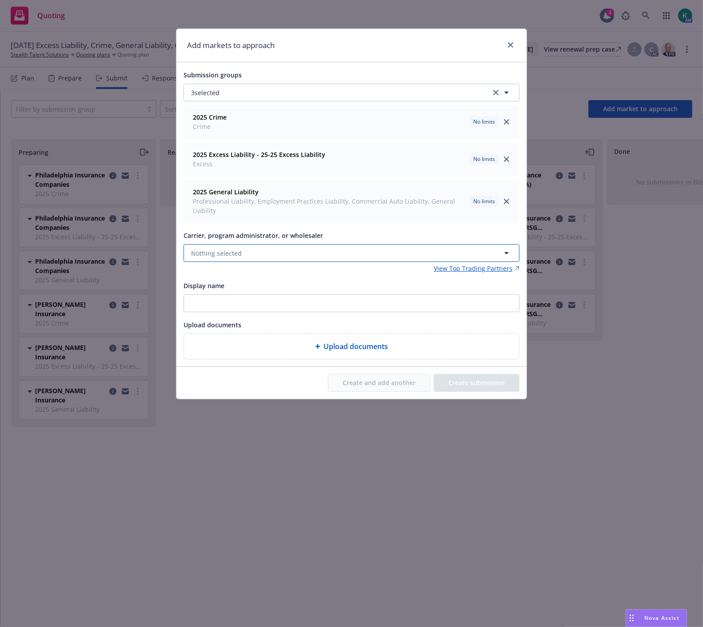
click at [236, 254] on span "Nothing selected" at bounding box center [216, 252] width 51 height 9
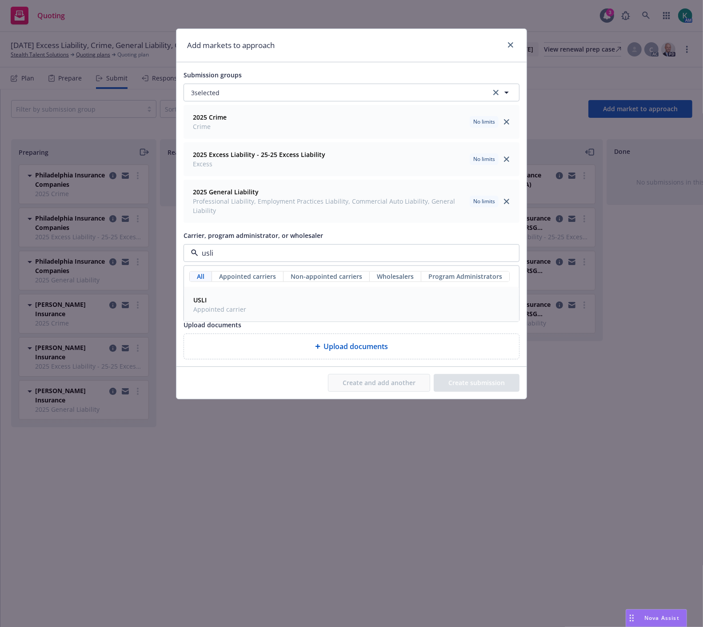
click at [220, 301] on span "USLI" at bounding box center [219, 299] width 53 height 9
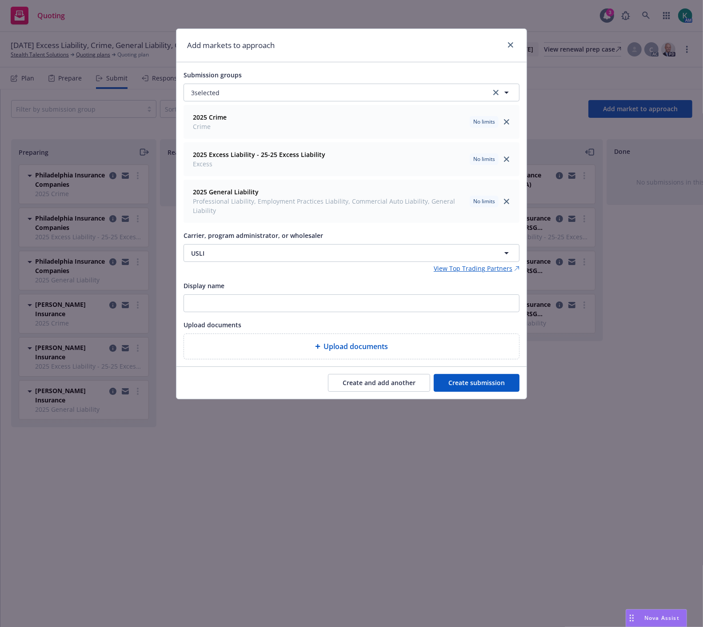
click at [342, 382] on button "Create and add another" at bounding box center [379, 383] width 102 height 18
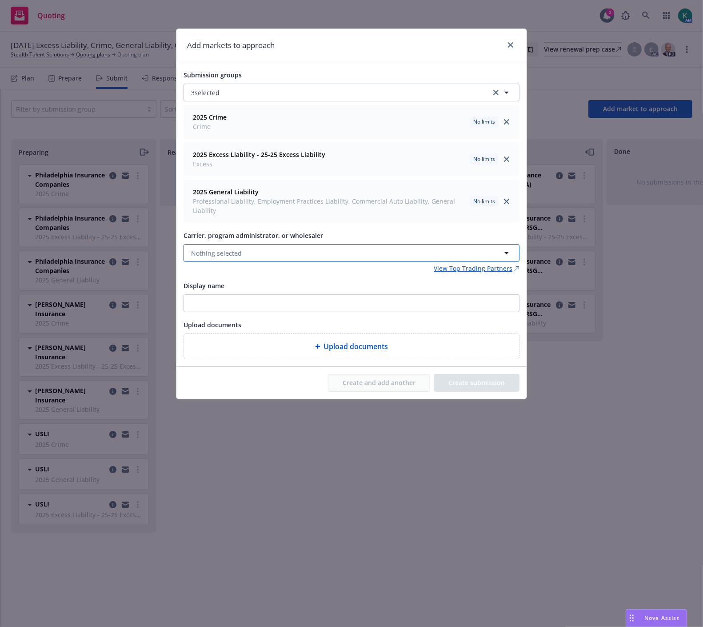
click at [226, 258] on span "Nothing selected" at bounding box center [216, 252] width 51 height 9
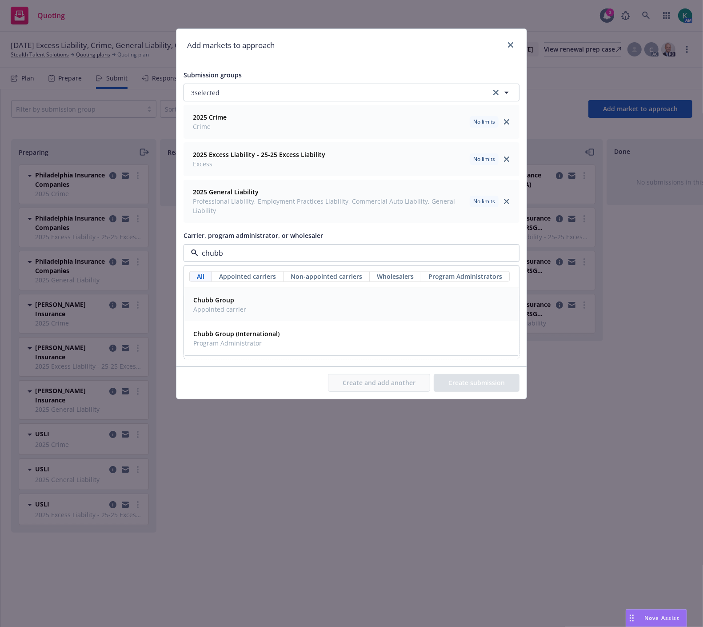
click at [228, 303] on strong "Chubb Group" at bounding box center [213, 299] width 41 height 8
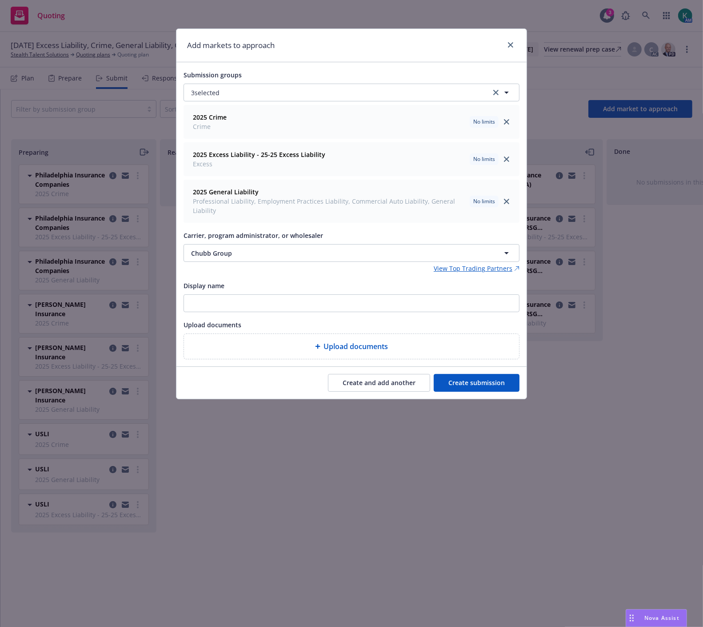
click at [357, 388] on button "Create and add another" at bounding box center [379, 383] width 102 height 18
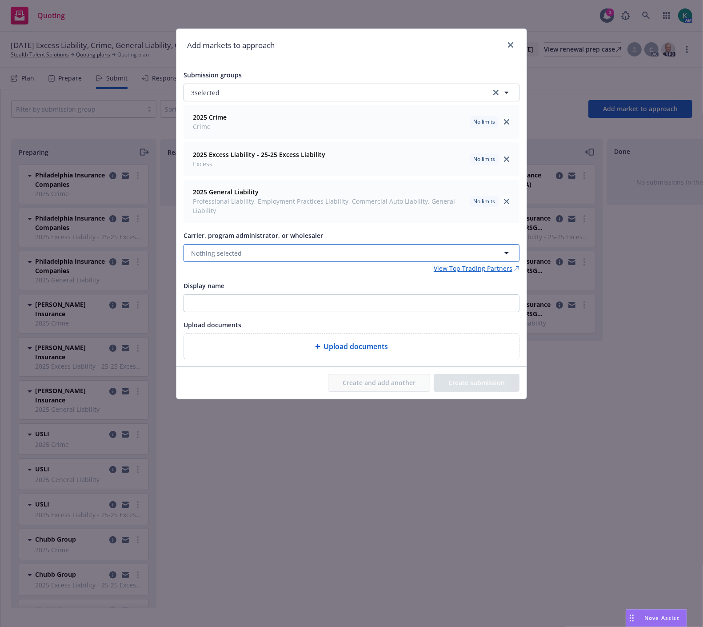
click at [244, 255] on button "Nothing selected" at bounding box center [352, 253] width 336 height 18
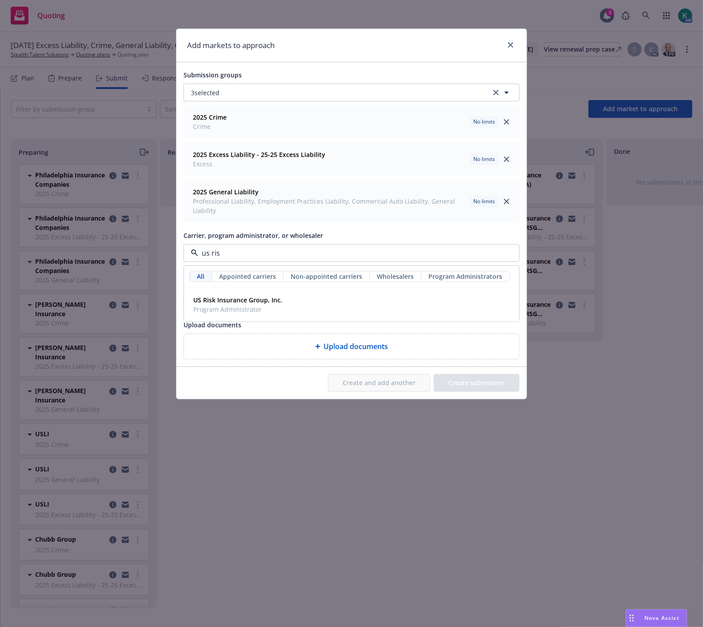
type input "us risk"
click at [240, 310] on span "Program Administrator" at bounding box center [237, 308] width 89 height 9
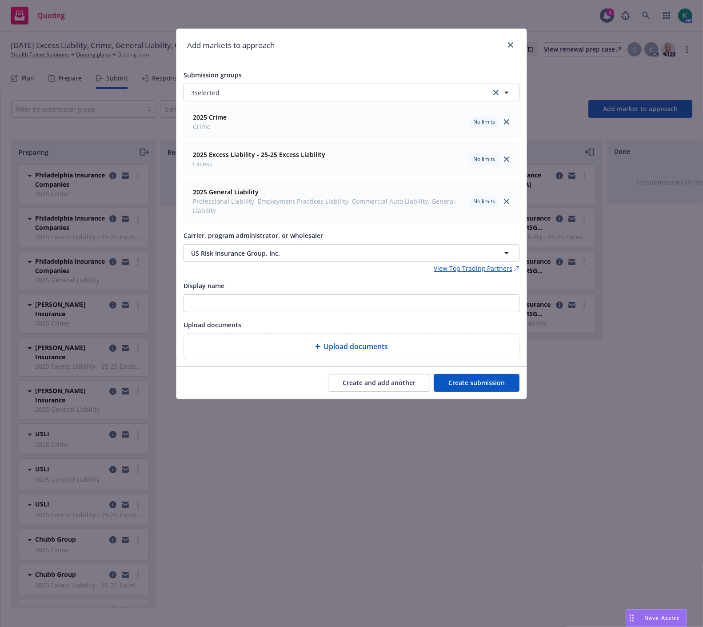
click at [461, 379] on button "Create submission" at bounding box center [477, 383] width 86 height 18
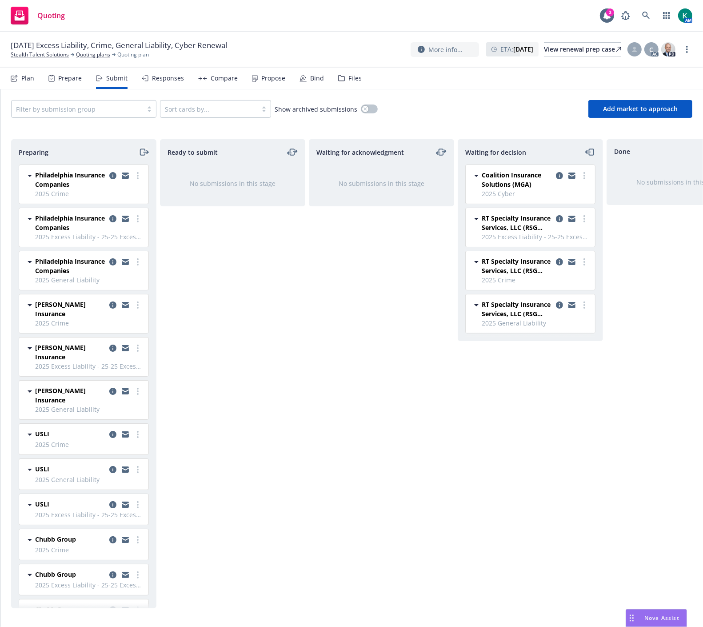
click at [140, 153] on icon "moveRight" at bounding box center [142, 152] width 5 height 6
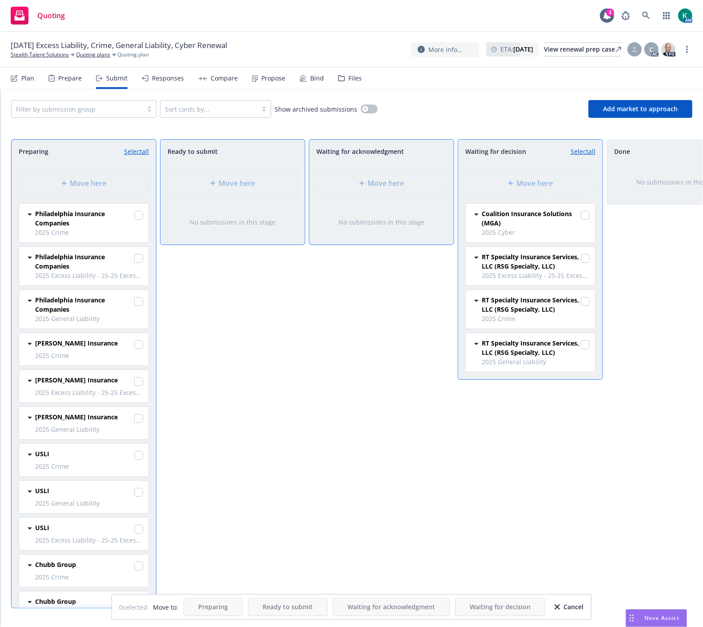
click at [135, 149] on link "Select all" at bounding box center [136, 151] width 25 height 9
checkbox input "true"
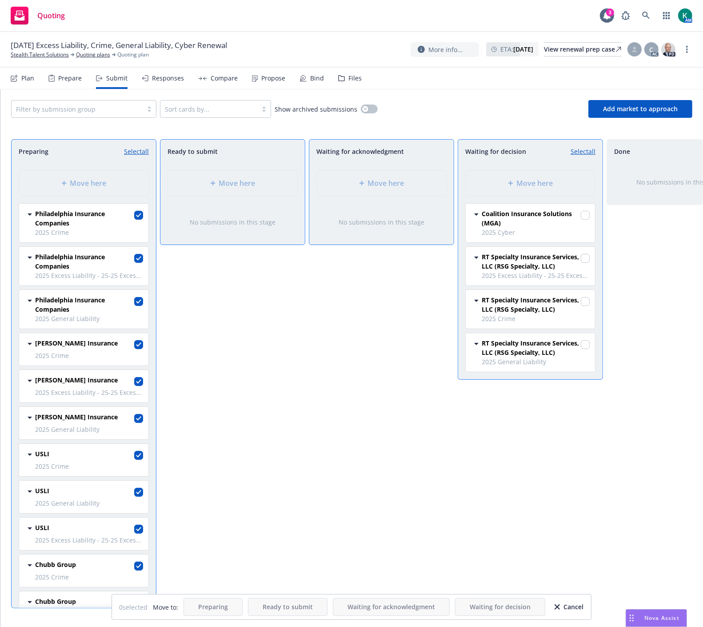
checkbox input "true"
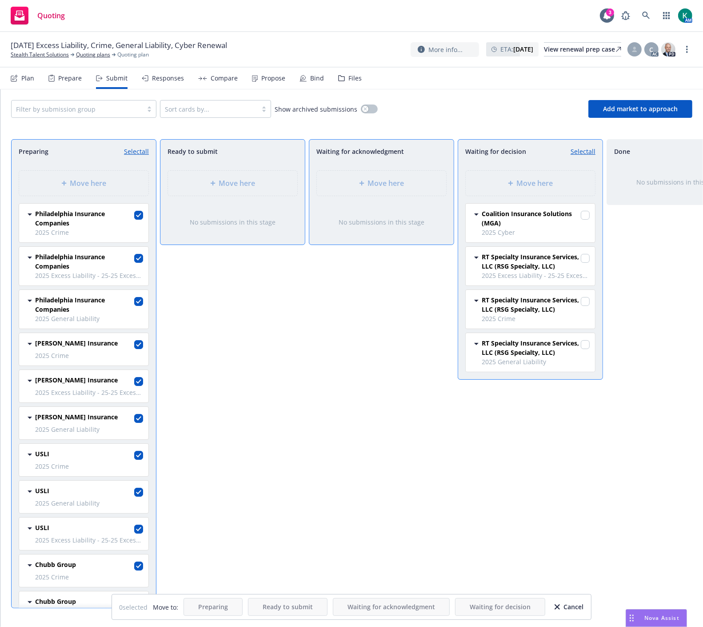
checkbox input "true"
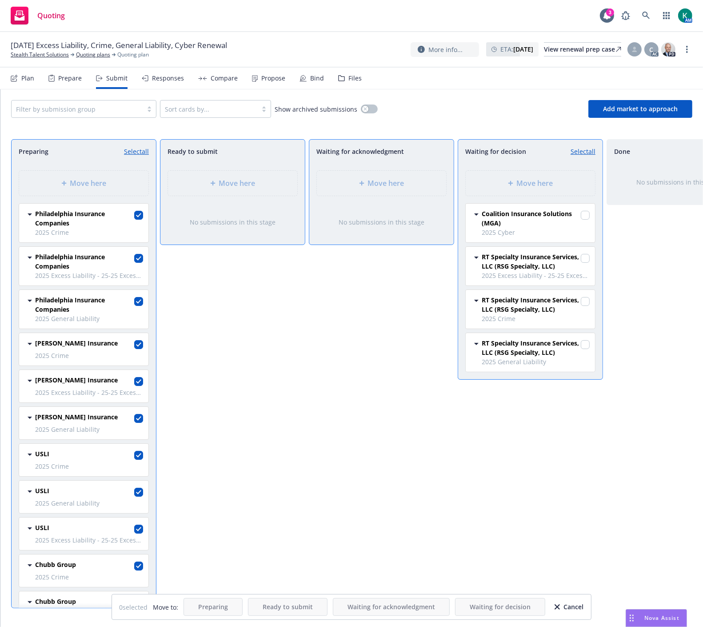
checkbox input "true"
click at [368, 185] on span "Move here" at bounding box center [386, 183] width 36 height 11
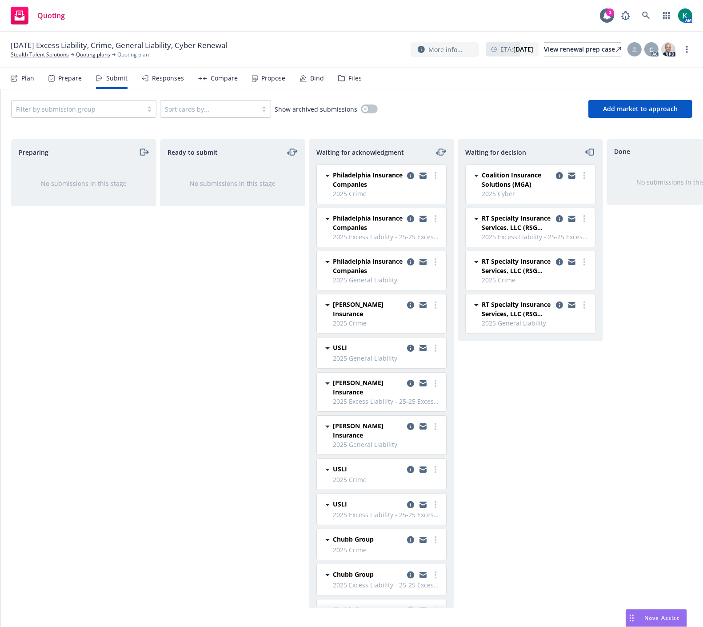
click at [419, 261] on icon "copy logging email" at bounding box center [422, 262] width 7 height 6
